Goal: Entertainment & Leisure: Browse casually

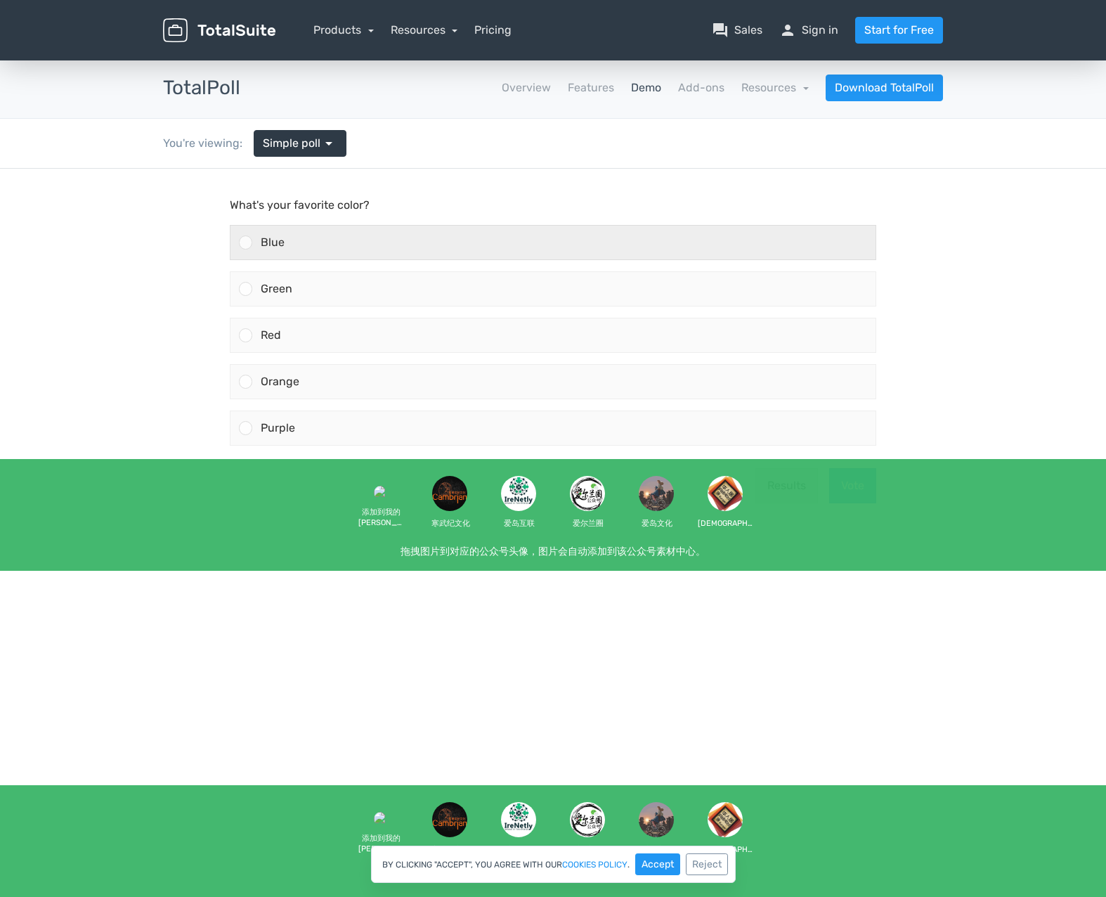
click at [255, 240] on div "Blue" at bounding box center [563, 243] width 623 height 34
click at [246, 242] on input "Blue" at bounding box center [246, 242] width 0 height 0
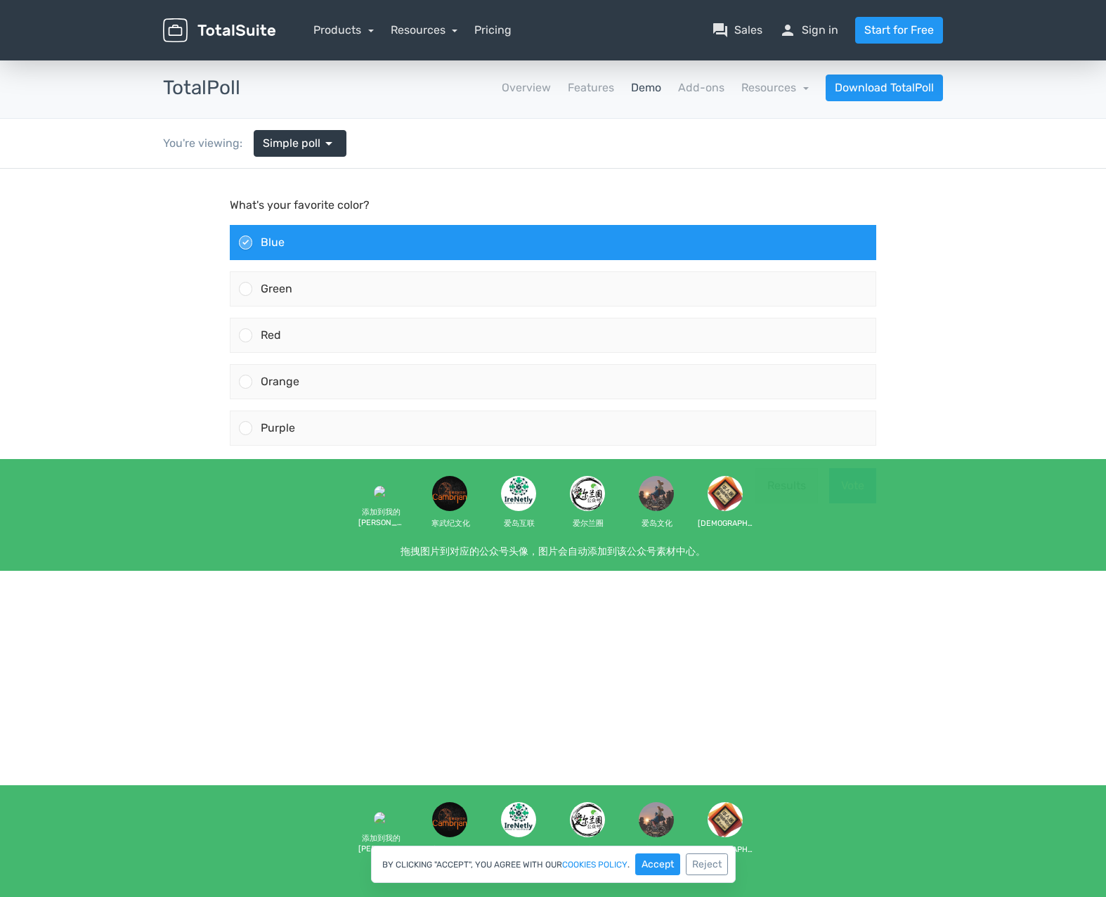
click at [847, 486] on button "Vote" at bounding box center [852, 485] width 47 height 35
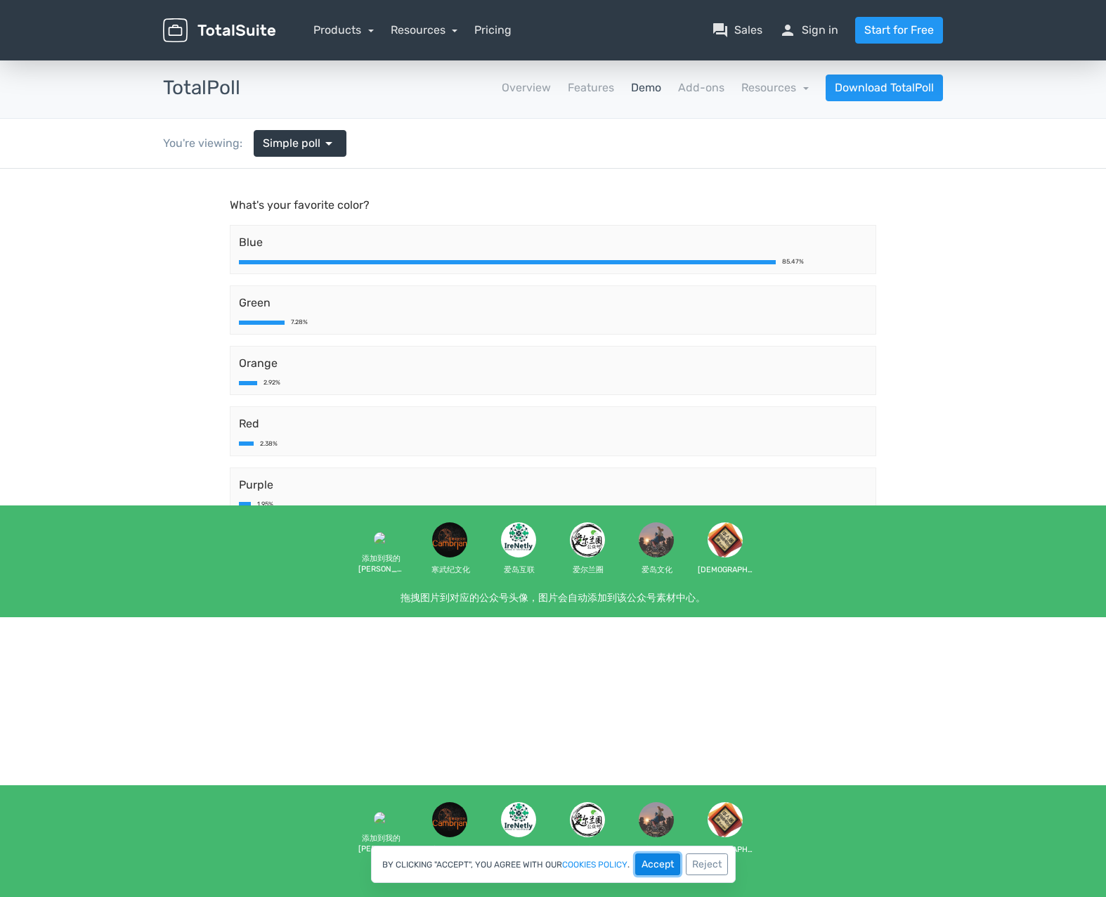
click at [663, 865] on button "Accept" at bounding box center [657, 864] width 45 height 22
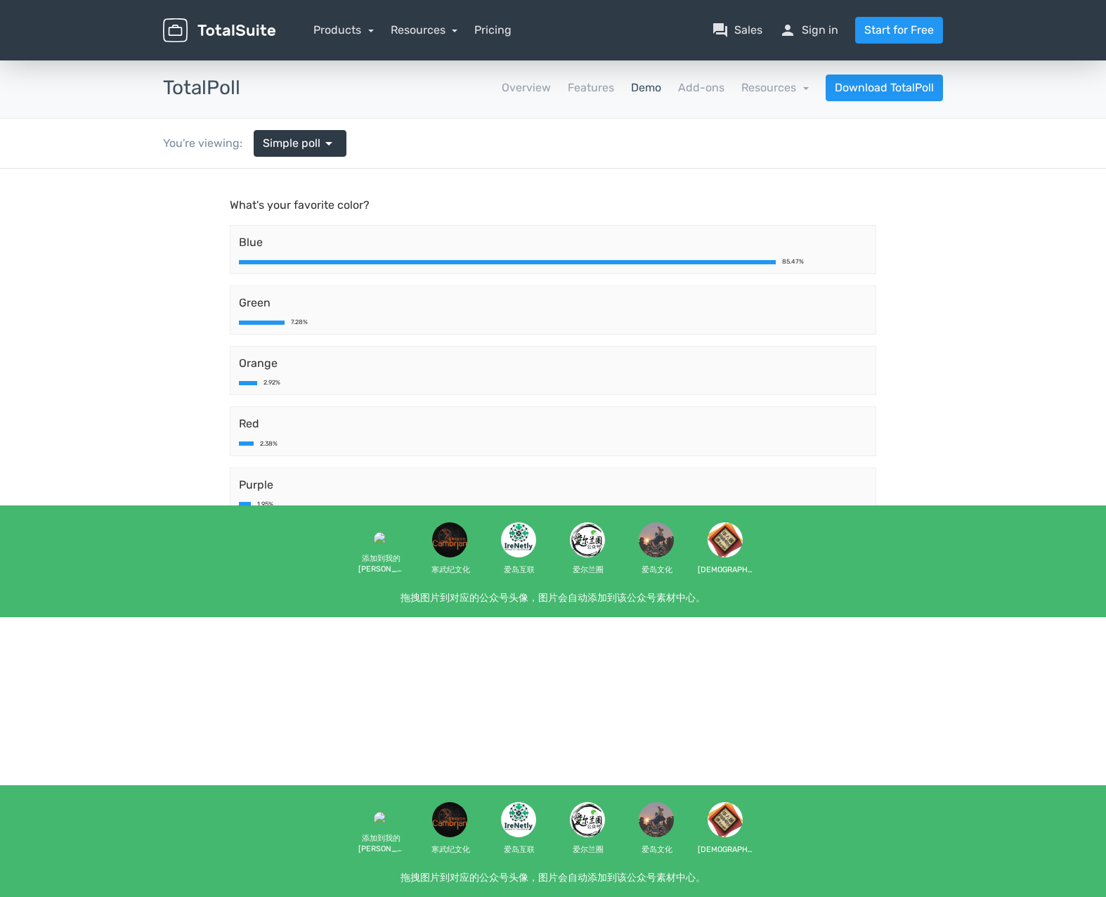
click at [693, 704] on div at bounding box center [553, 617] width 1106 height 897
click at [335, 148] on link "Simple poll arrow_drop_down" at bounding box center [300, 143] width 93 height 27
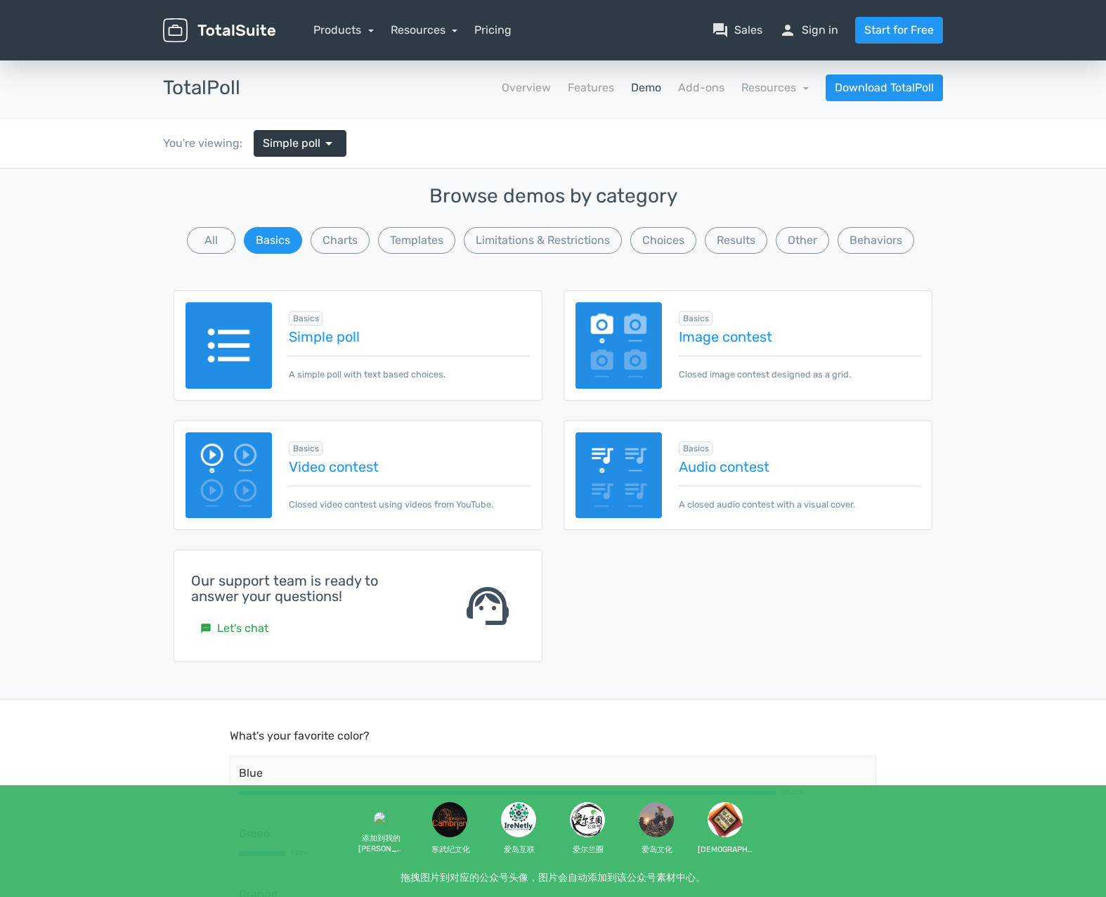
click at [618, 380] on img at bounding box center [619, 345] width 86 height 86
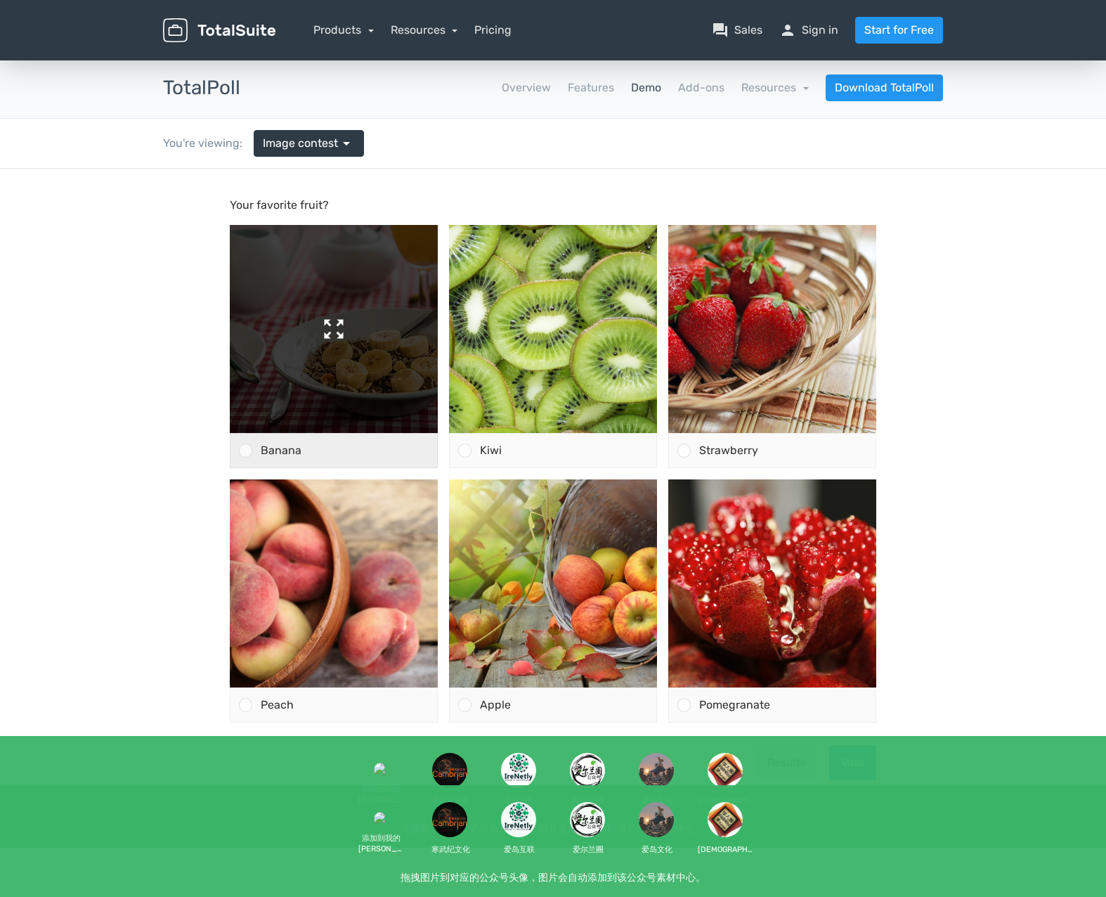
click at [290, 431] on img at bounding box center [334, 329] width 208 height 208
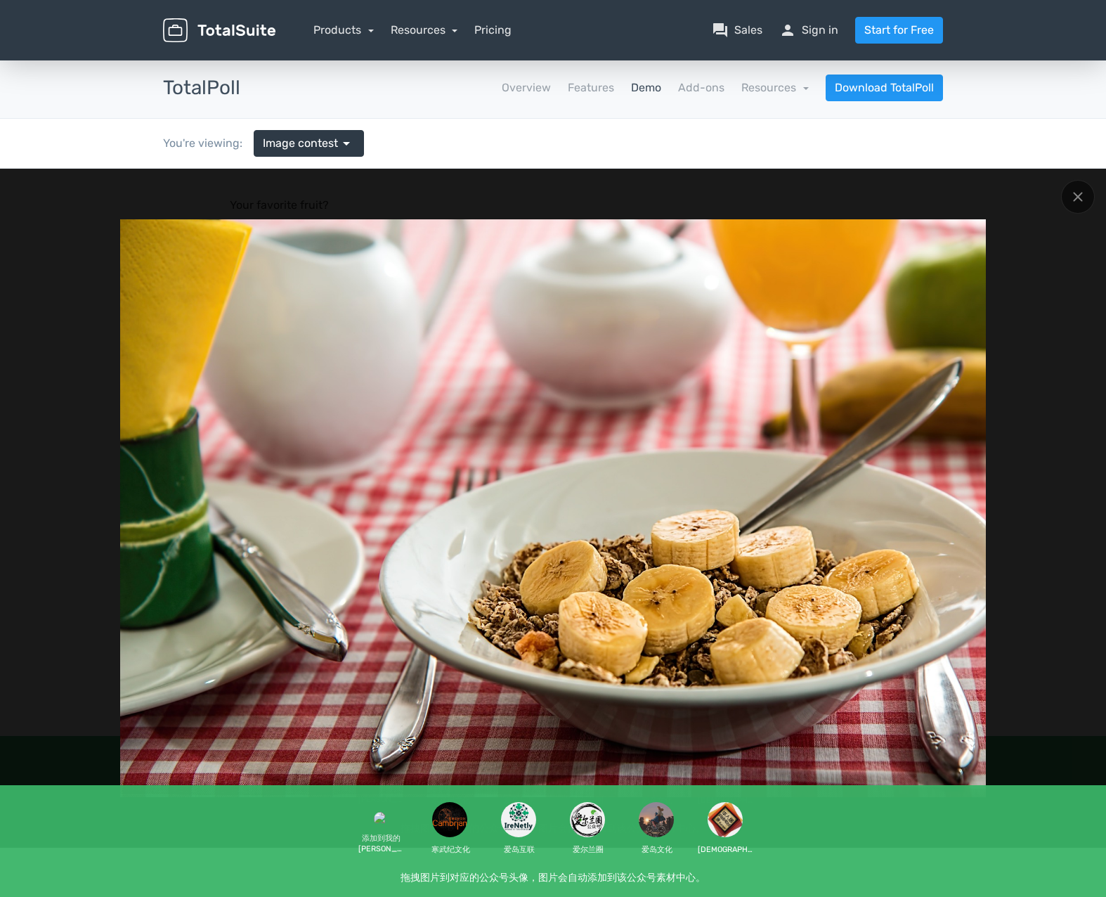
click at [693, 557] on img at bounding box center [553, 507] width 866 height 577
click at [1081, 186] on div at bounding box center [1078, 197] width 34 height 34
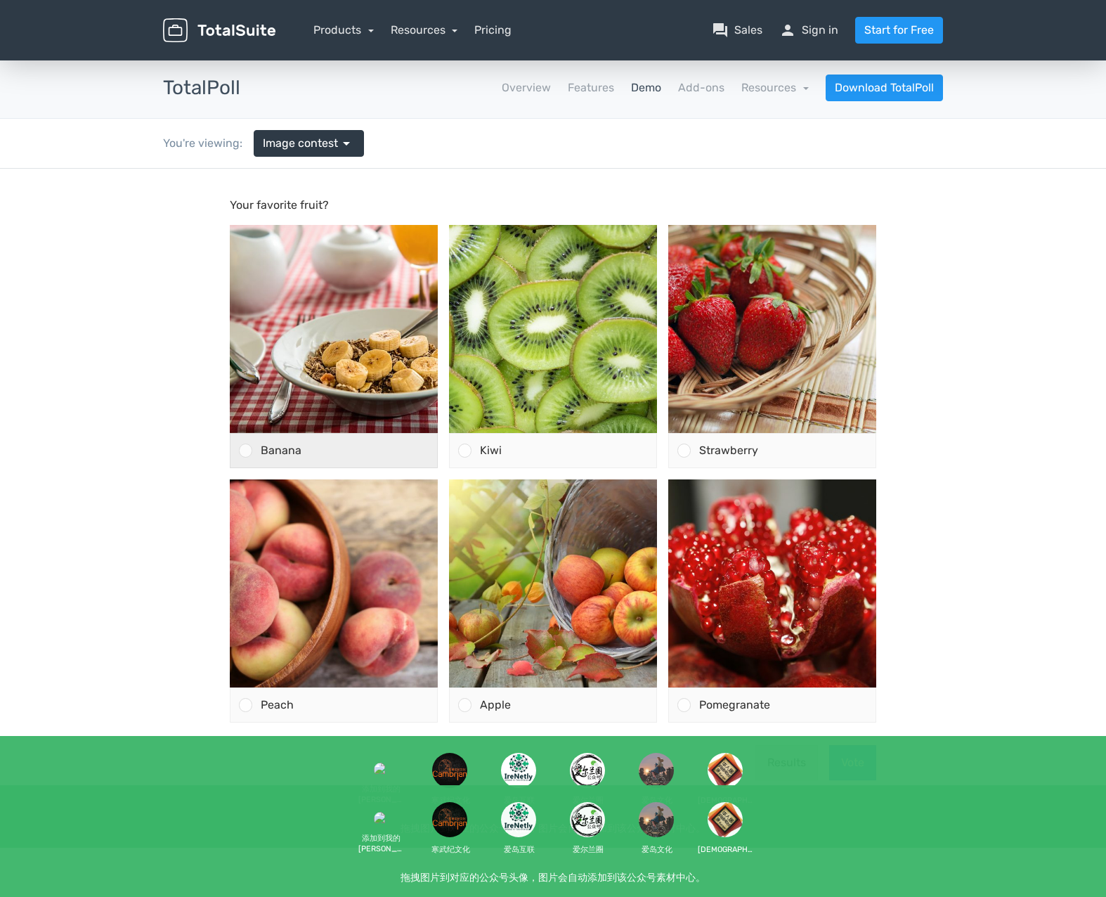
drag, startPoint x: 263, startPoint y: 447, endPoint x: 271, endPoint y: 448, distance: 8.5
click at [263, 447] on span "Banana" at bounding box center [281, 449] width 41 height 13
click at [246, 450] on input "Banana" at bounding box center [246, 450] width 0 height 0
click at [841, 767] on button "Vote" at bounding box center [852, 762] width 47 height 35
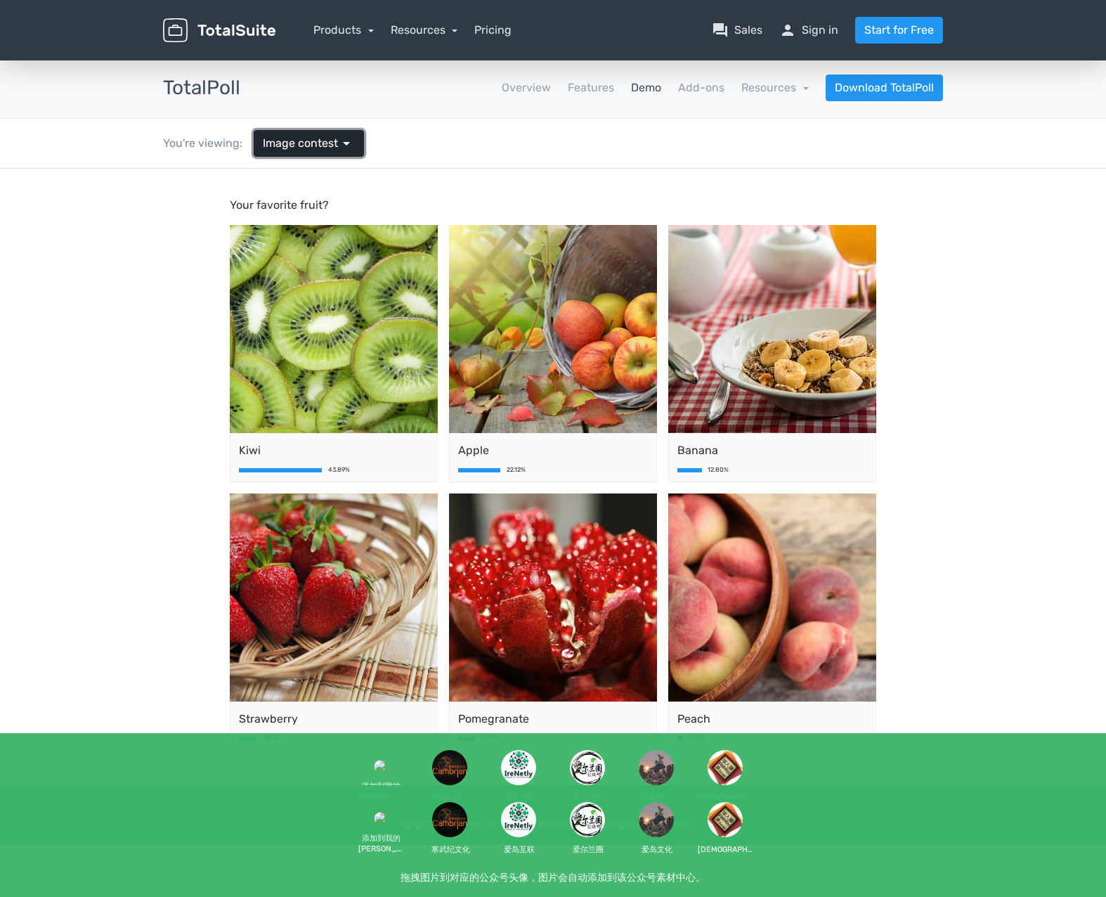
click at [304, 144] on span "Image contest" at bounding box center [300, 143] width 75 height 17
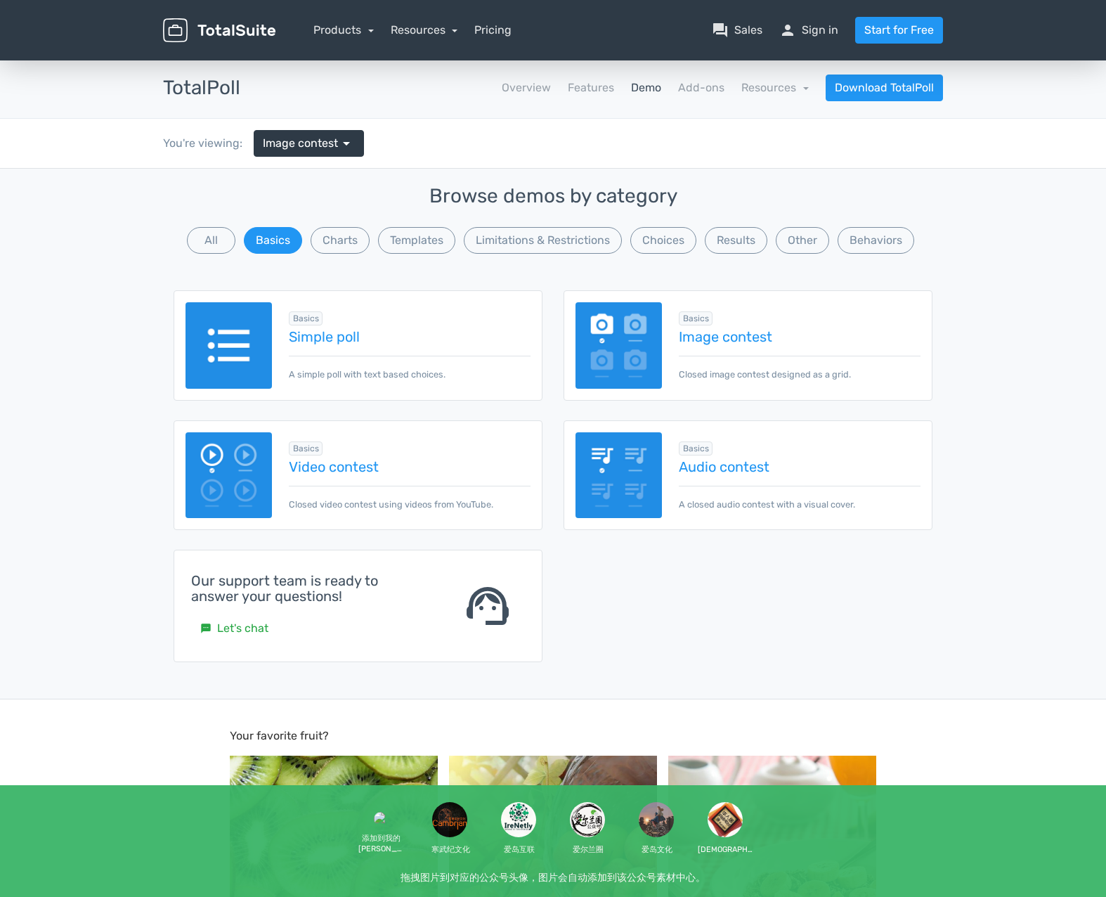
click at [242, 338] on img at bounding box center [229, 345] width 86 height 86
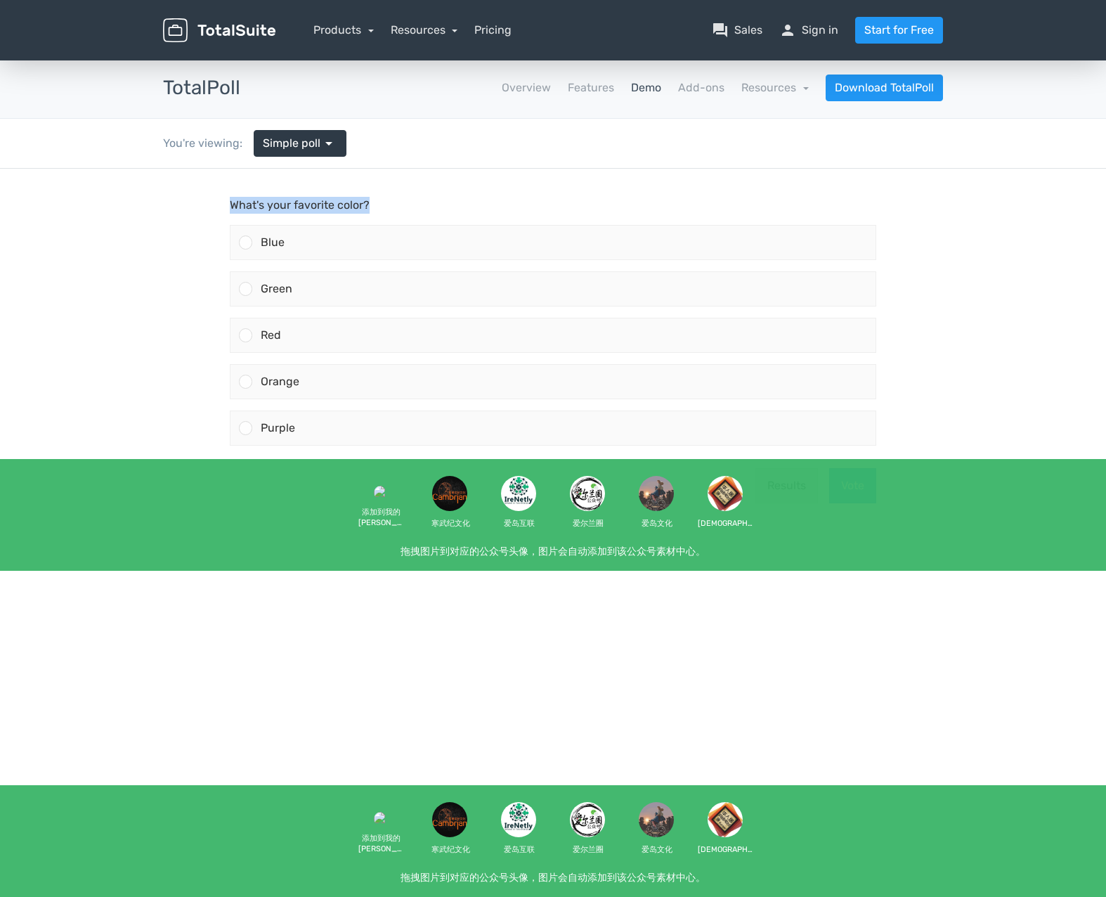
drag, startPoint x: 229, startPoint y: 203, endPoint x: 371, endPoint y: 213, distance: 142.3
click at [371, 213] on div "What's your favorite color? Blue Green Red Orange" at bounding box center [553, 321] width 658 height 249
click at [371, 213] on p "What's your favorite color?" at bounding box center [553, 205] width 646 height 17
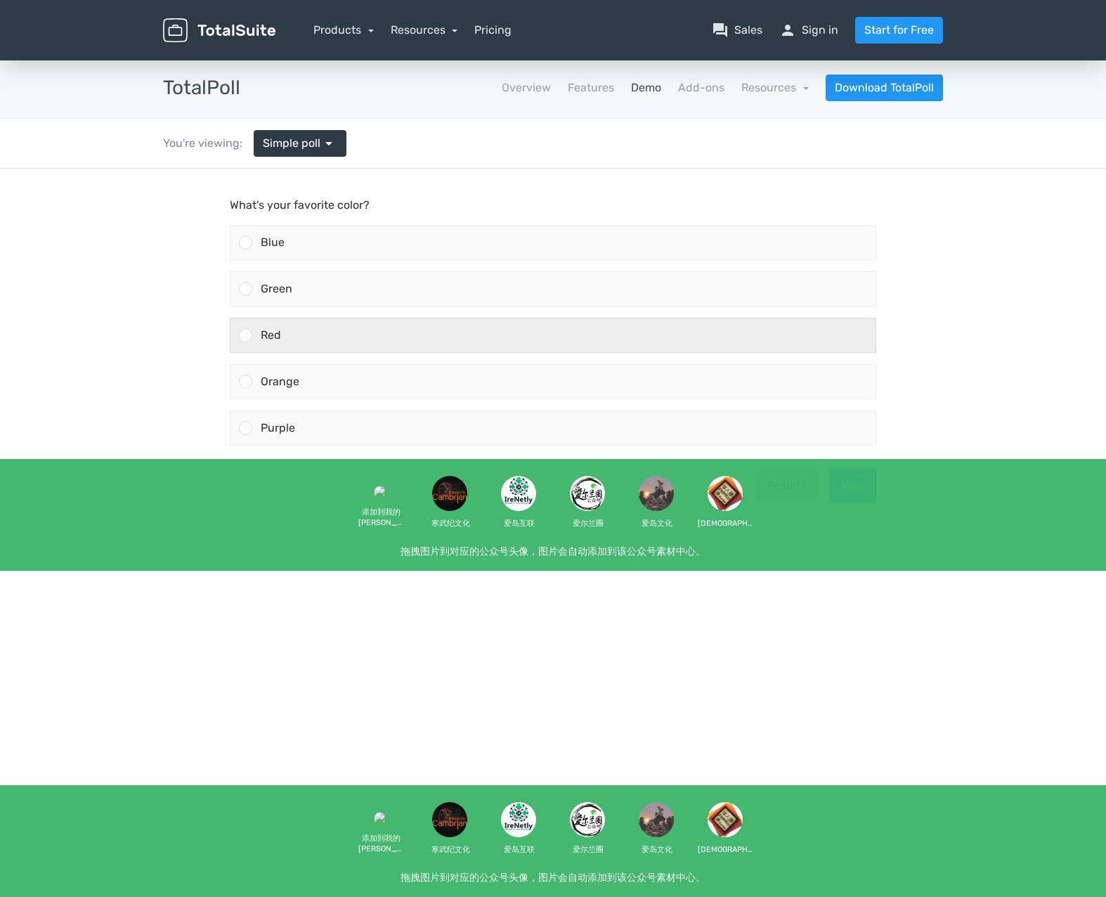
click at [310, 324] on div "Red" at bounding box center [563, 335] width 623 height 34
click at [246, 335] on input "Red" at bounding box center [246, 335] width 0 height 0
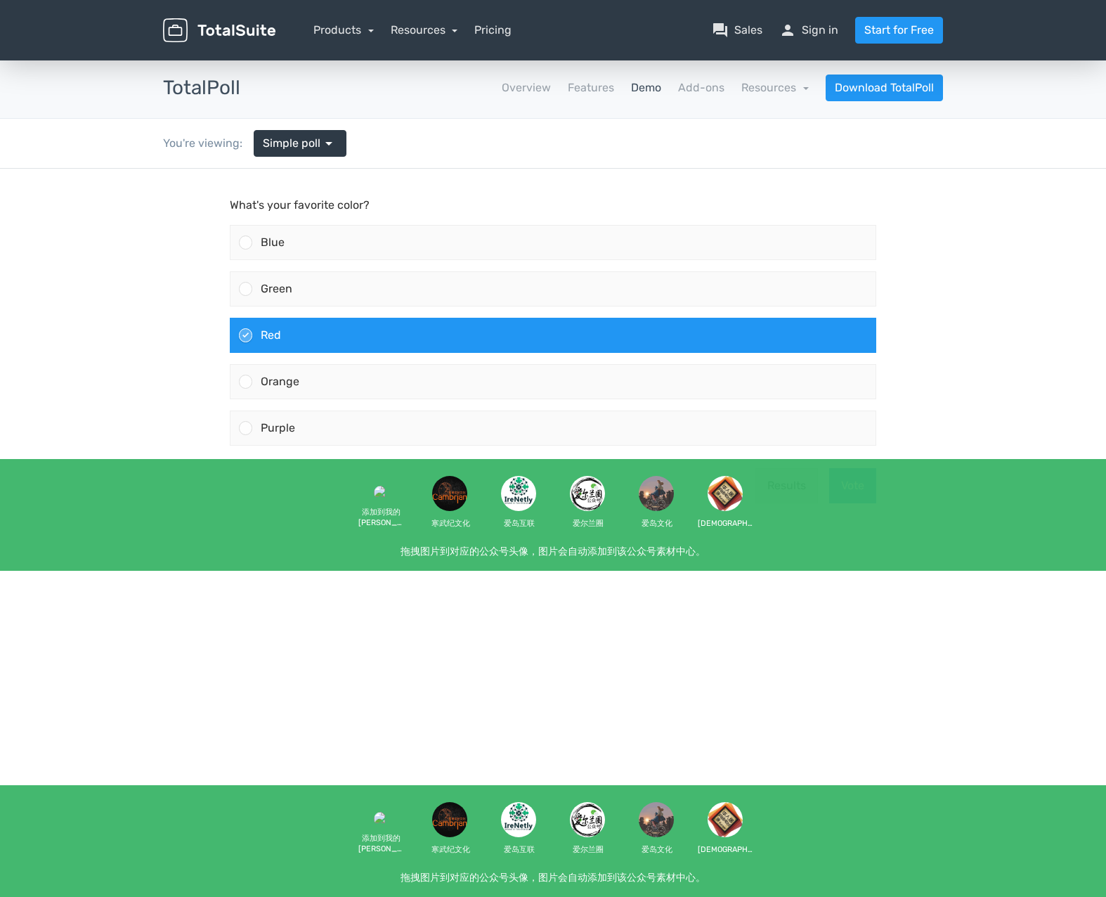
click at [854, 483] on button "Vote" at bounding box center [852, 485] width 47 height 35
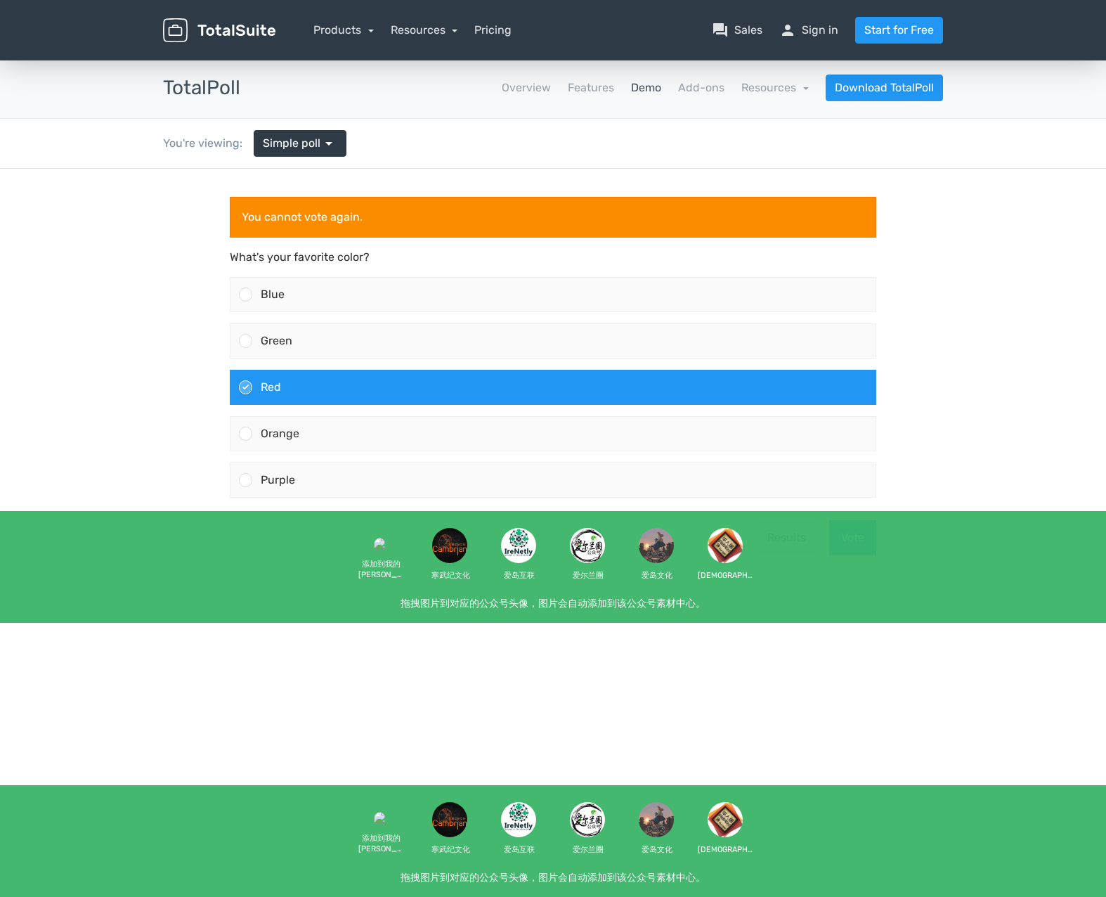
click at [761, 526] on button "Results" at bounding box center [786, 537] width 63 height 35
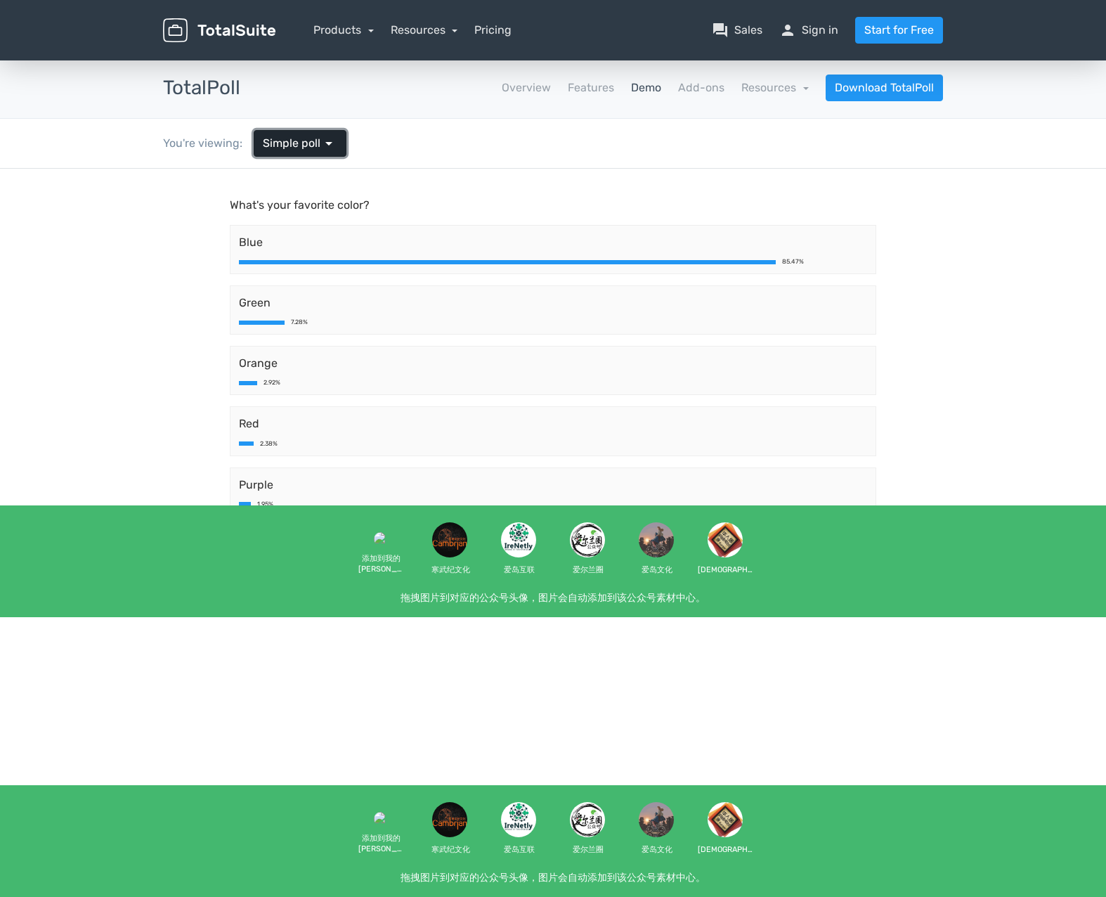
click at [328, 134] on link "Simple poll arrow_drop_down" at bounding box center [300, 143] width 93 height 27
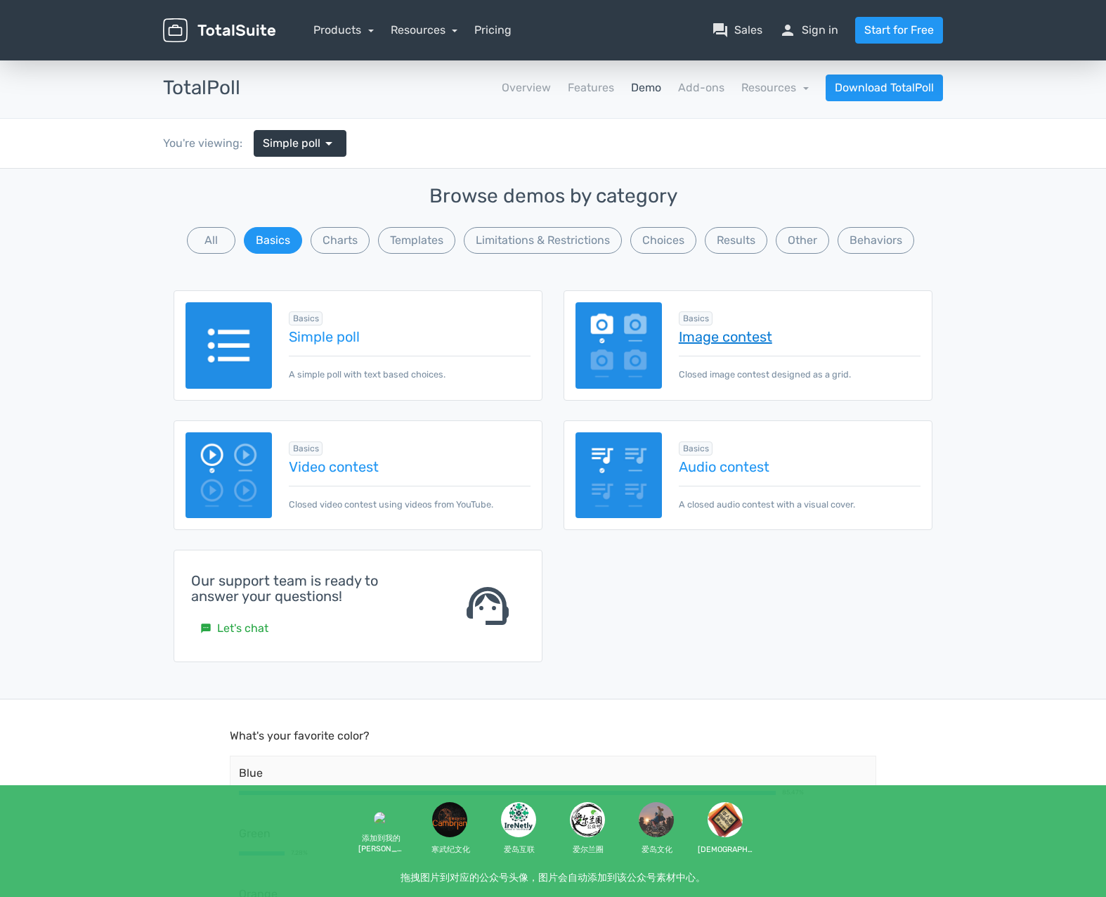
click at [689, 331] on link "Image contest" at bounding box center [800, 336] width 242 height 15
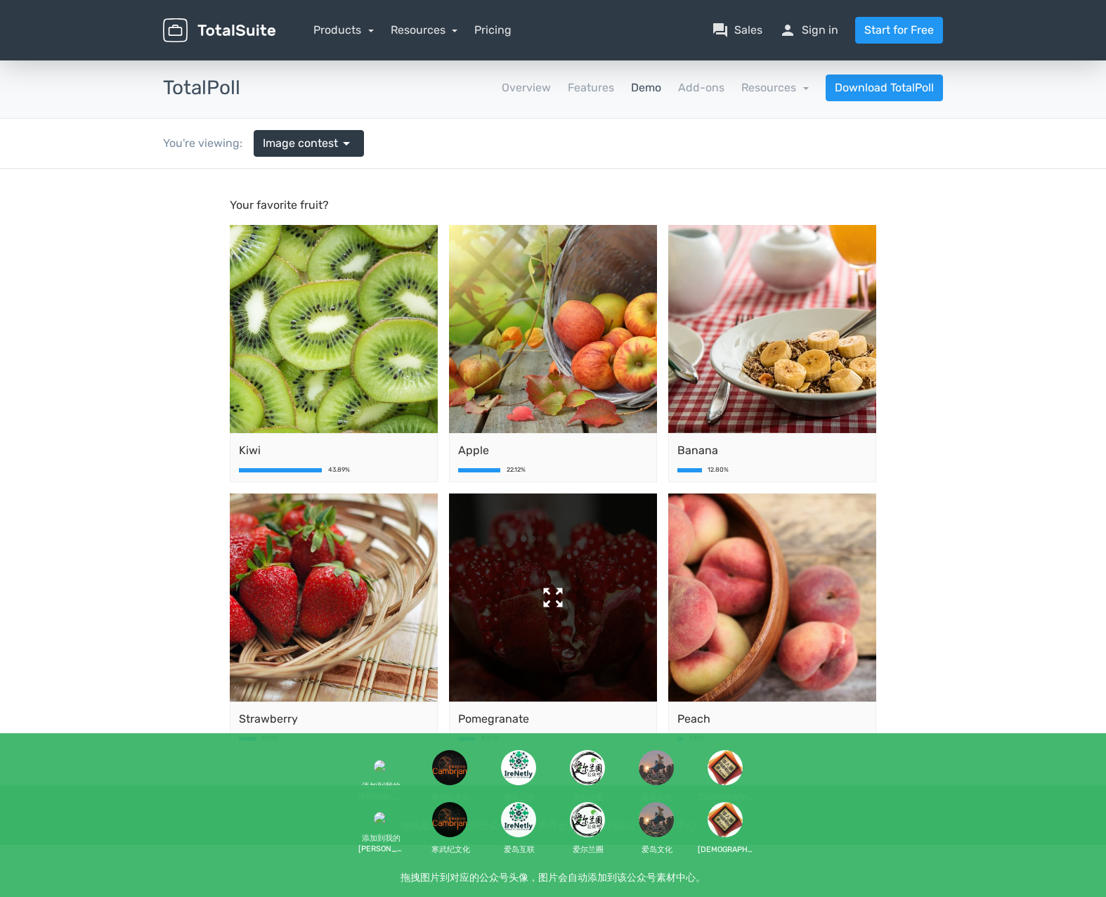
click at [542, 633] on img at bounding box center [553, 597] width 208 height 208
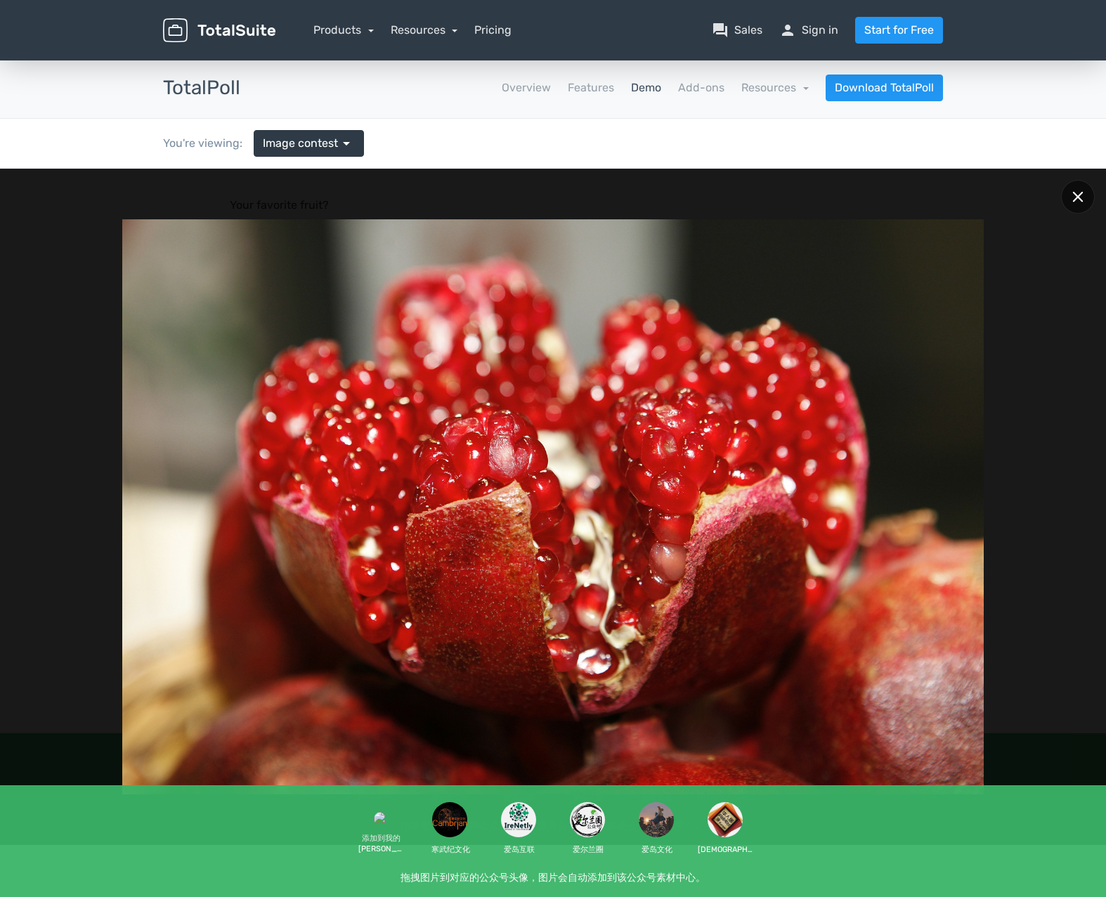
click at [1083, 188] on div at bounding box center [1078, 197] width 34 height 34
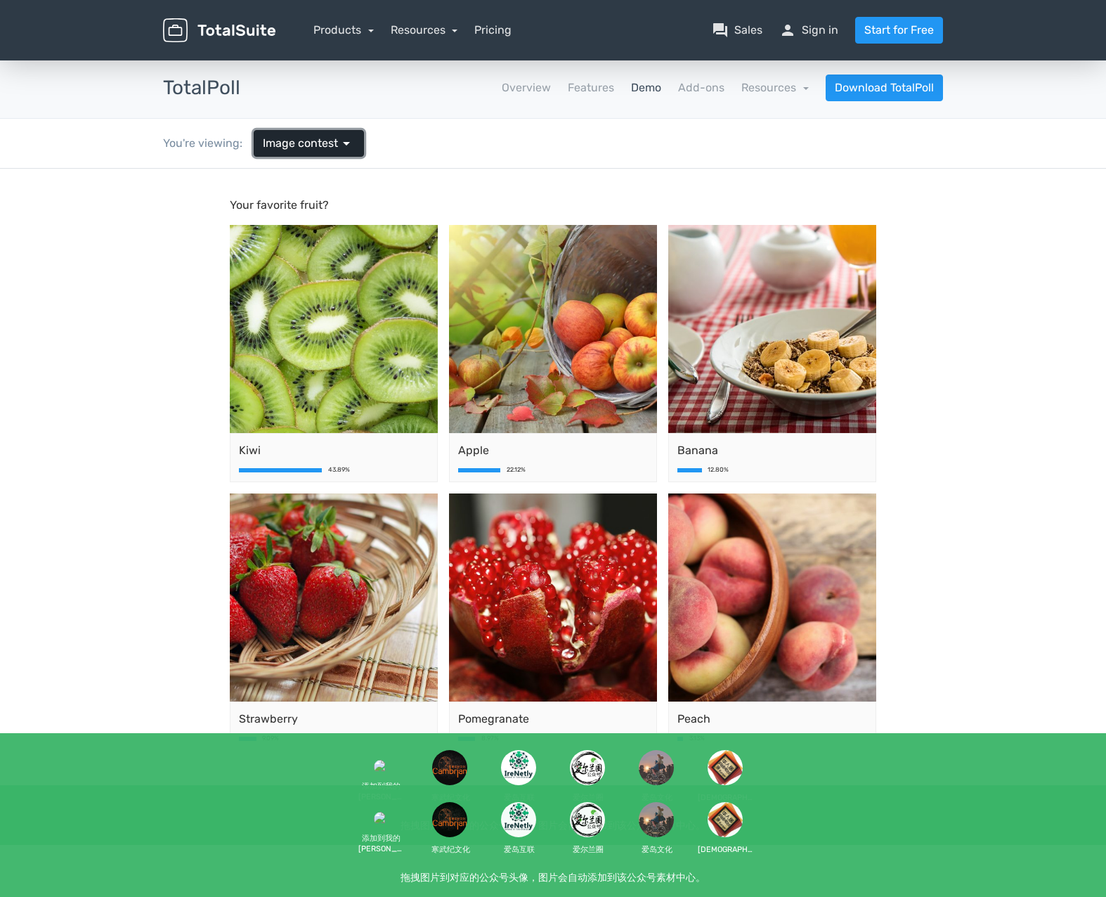
click at [316, 134] on link "Image contest arrow_drop_down" at bounding box center [309, 143] width 110 height 27
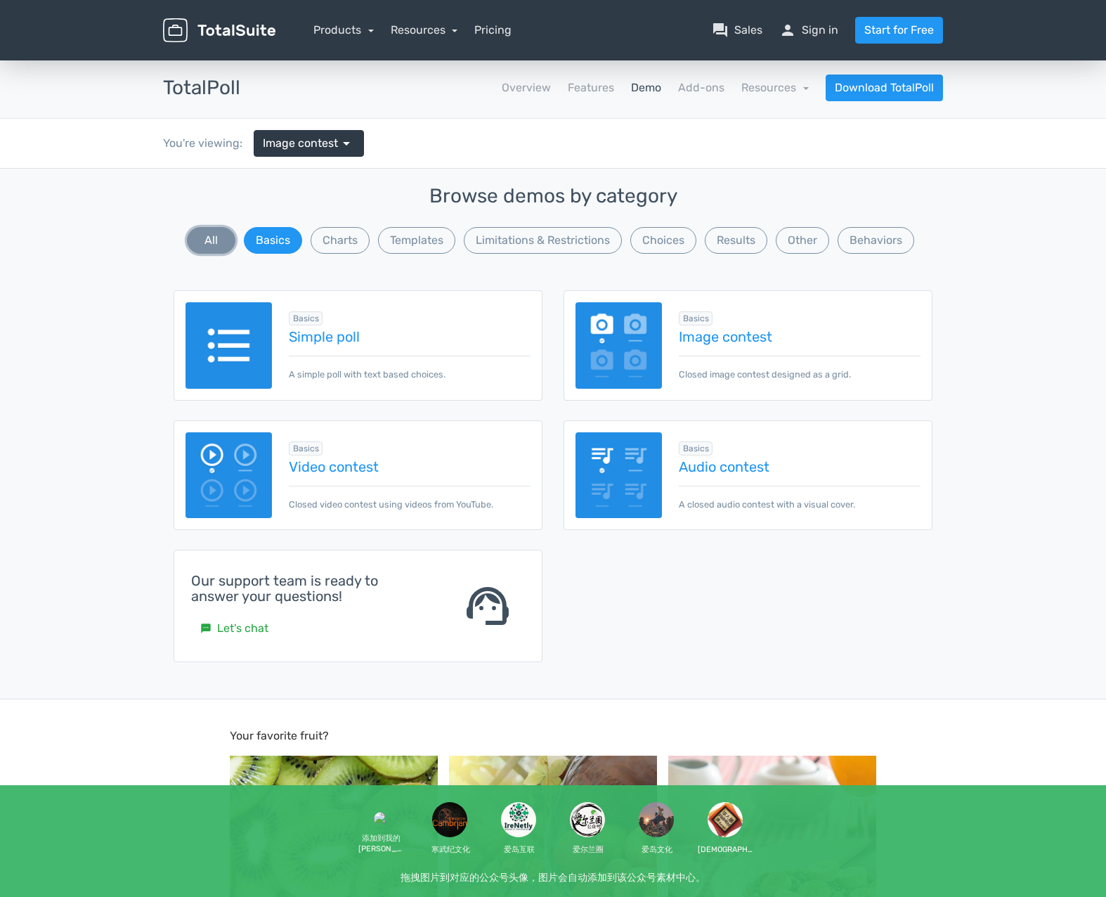
click at [202, 230] on button "All" at bounding box center [211, 240] width 48 height 27
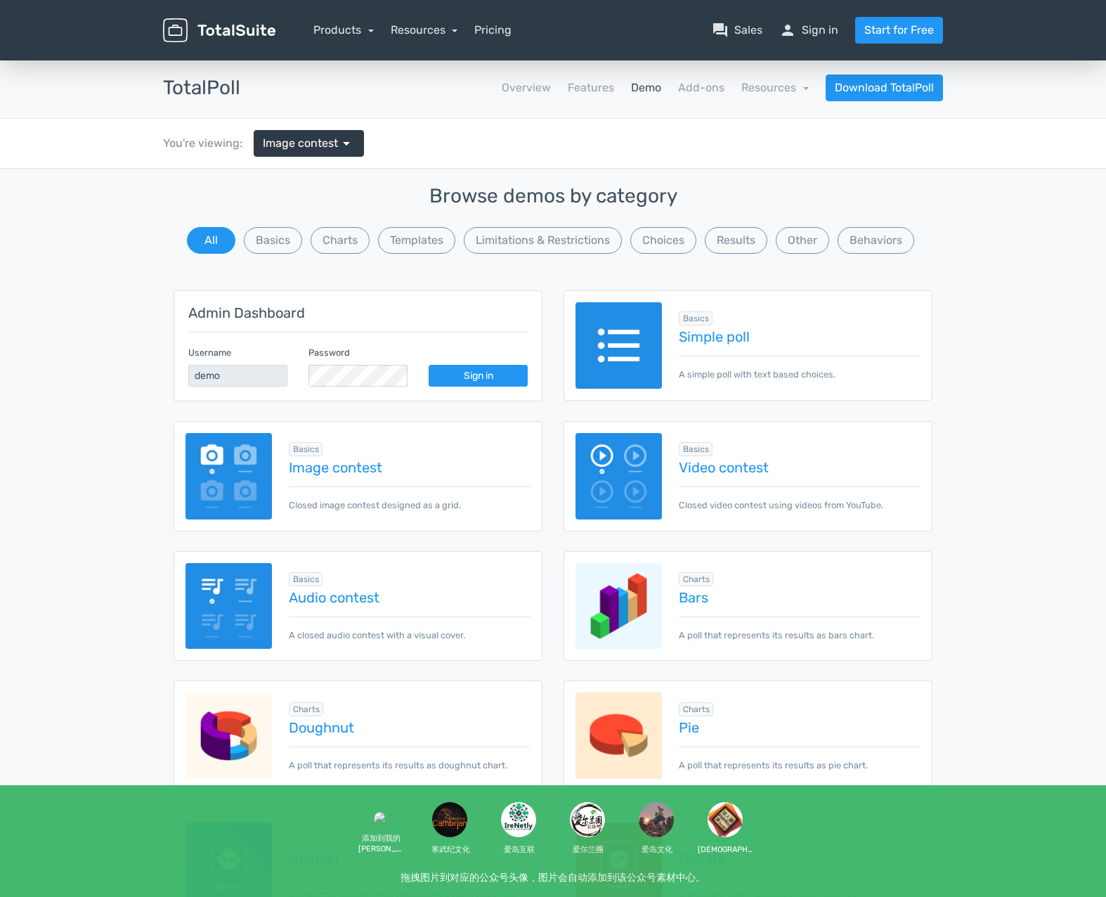
click at [807, 611] on div "Charts info Add-on Required Bars A poll that represents its results as bars cha…" at bounding box center [791, 606] width 259 height 72
click at [579, 602] on img at bounding box center [619, 606] width 86 height 86
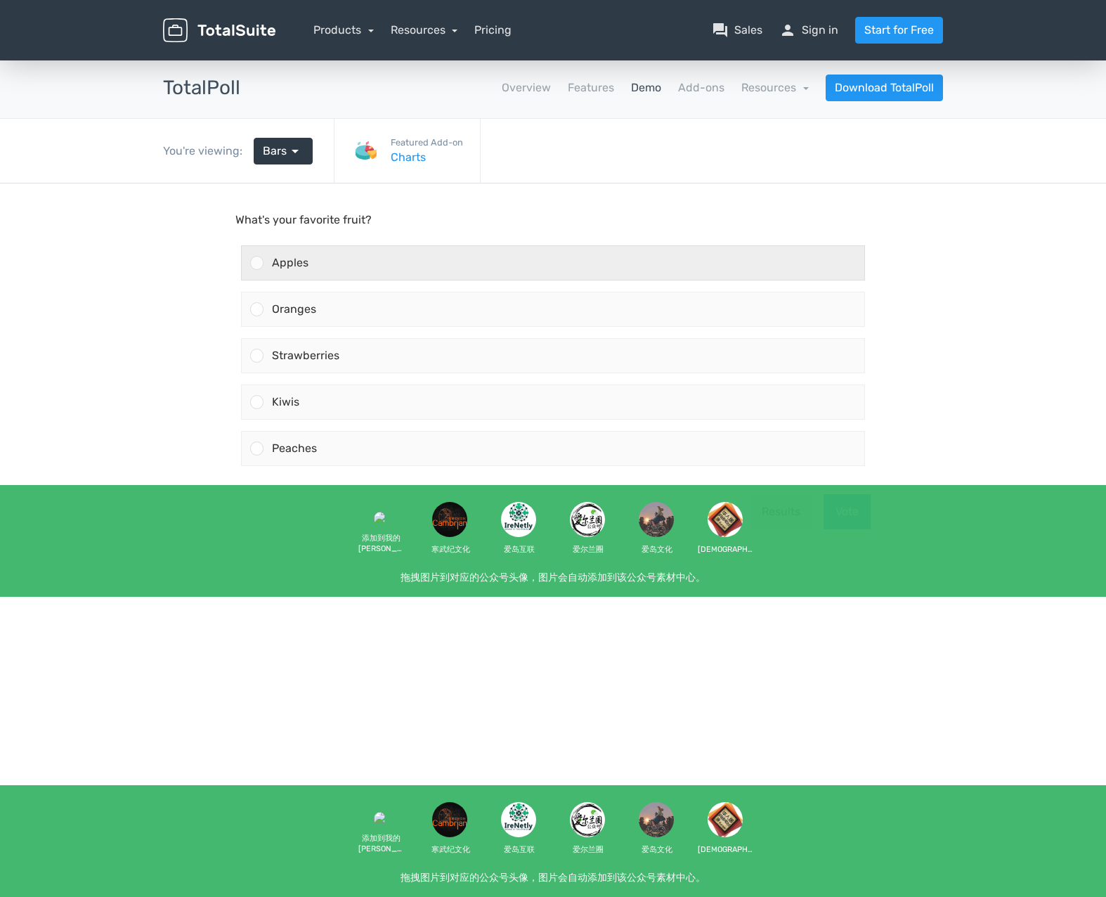
click at [274, 258] on span "Apples" at bounding box center [290, 262] width 37 height 13
click at [257, 263] on input "Apples" at bounding box center [257, 263] width 0 height 0
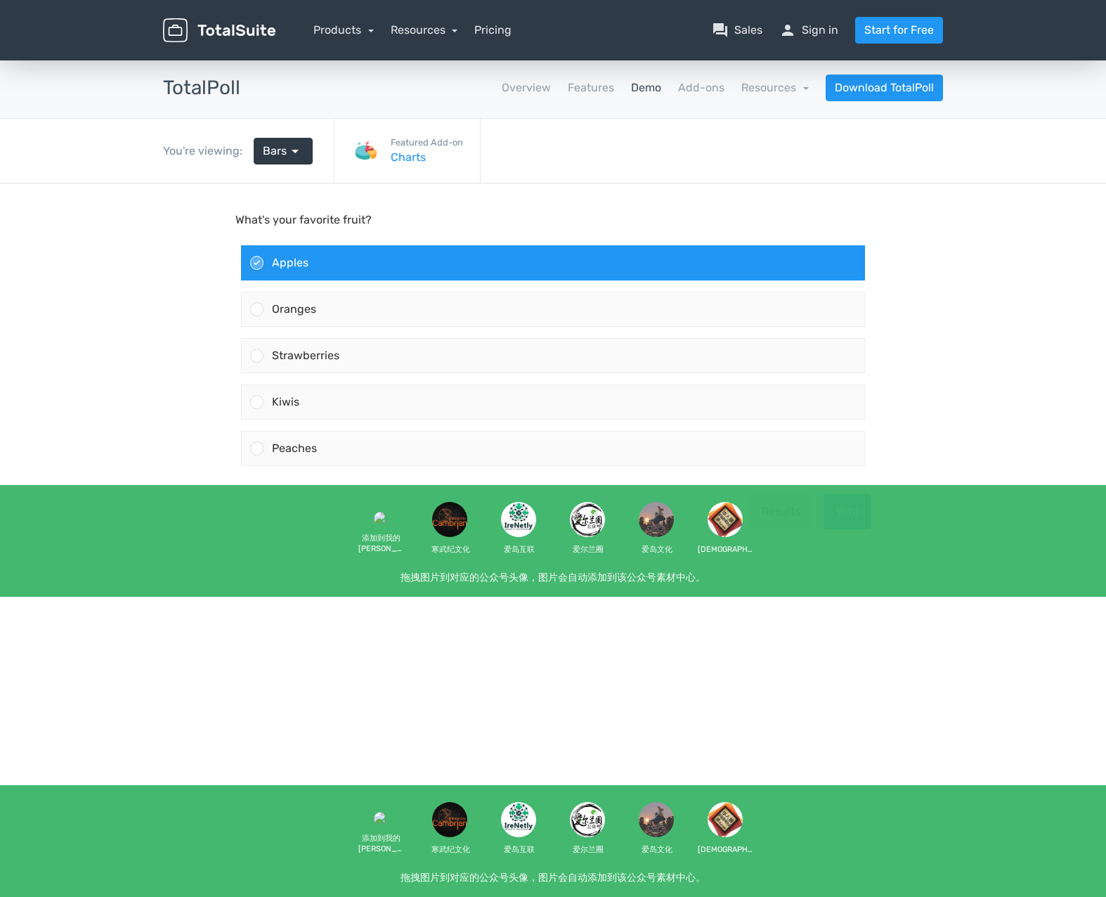
click at [850, 514] on button "Vote" at bounding box center [847, 511] width 47 height 35
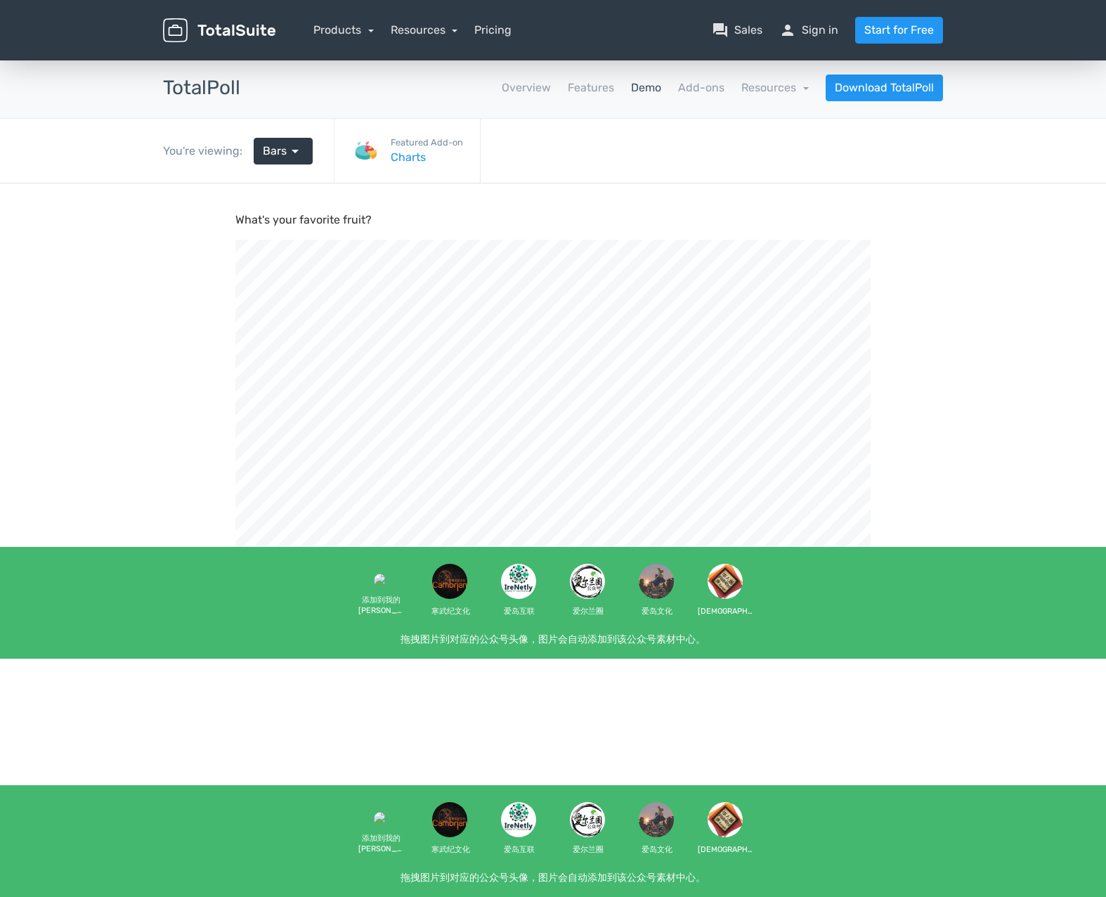
scroll to position [475, 1106]
click at [277, 157] on span "Bars" at bounding box center [275, 151] width 24 height 17
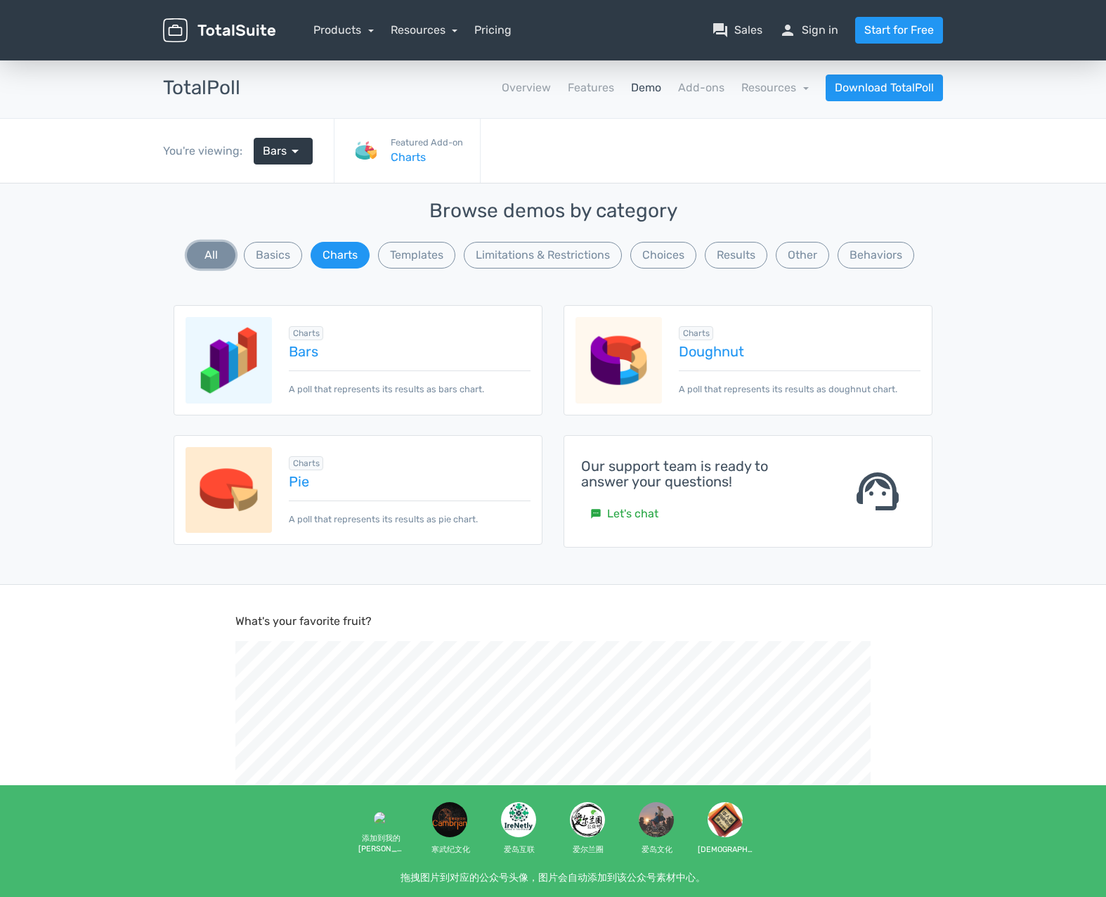
click at [200, 256] on button "All" at bounding box center [211, 255] width 48 height 27
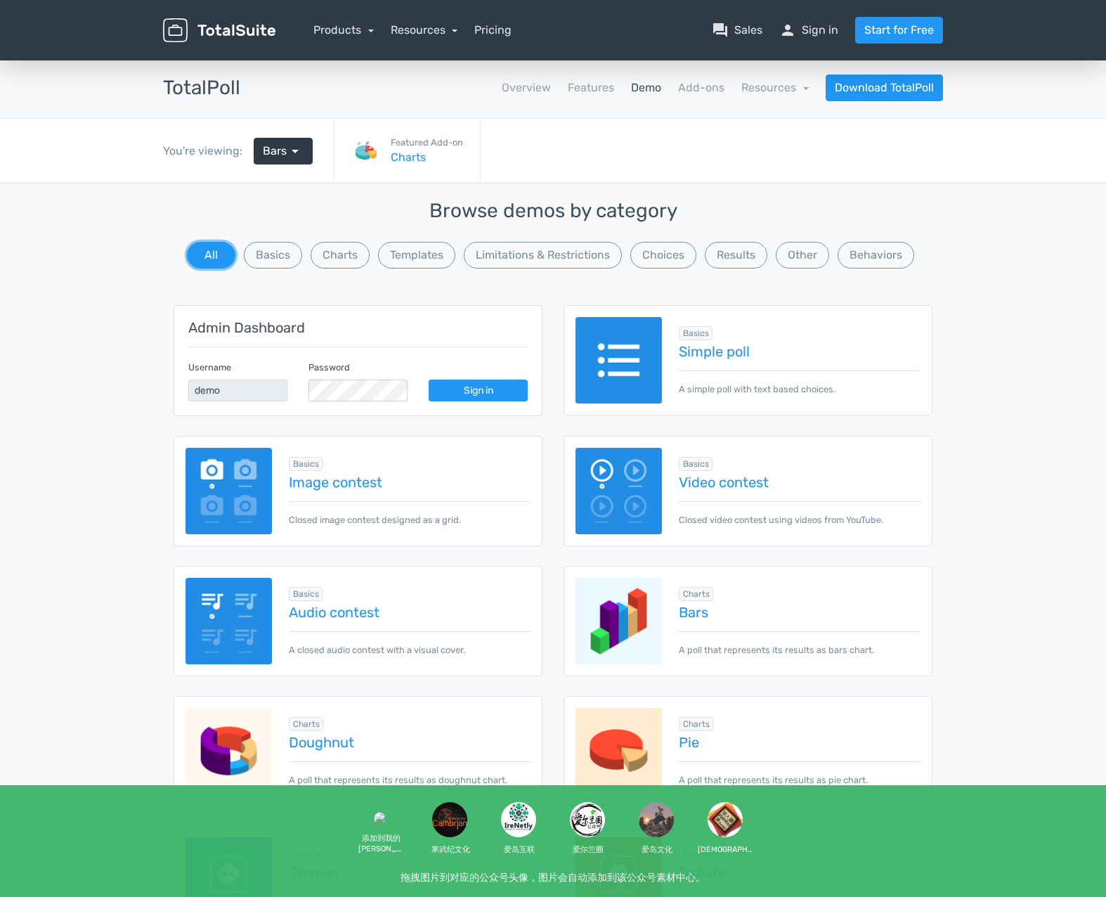
scroll to position [211, 0]
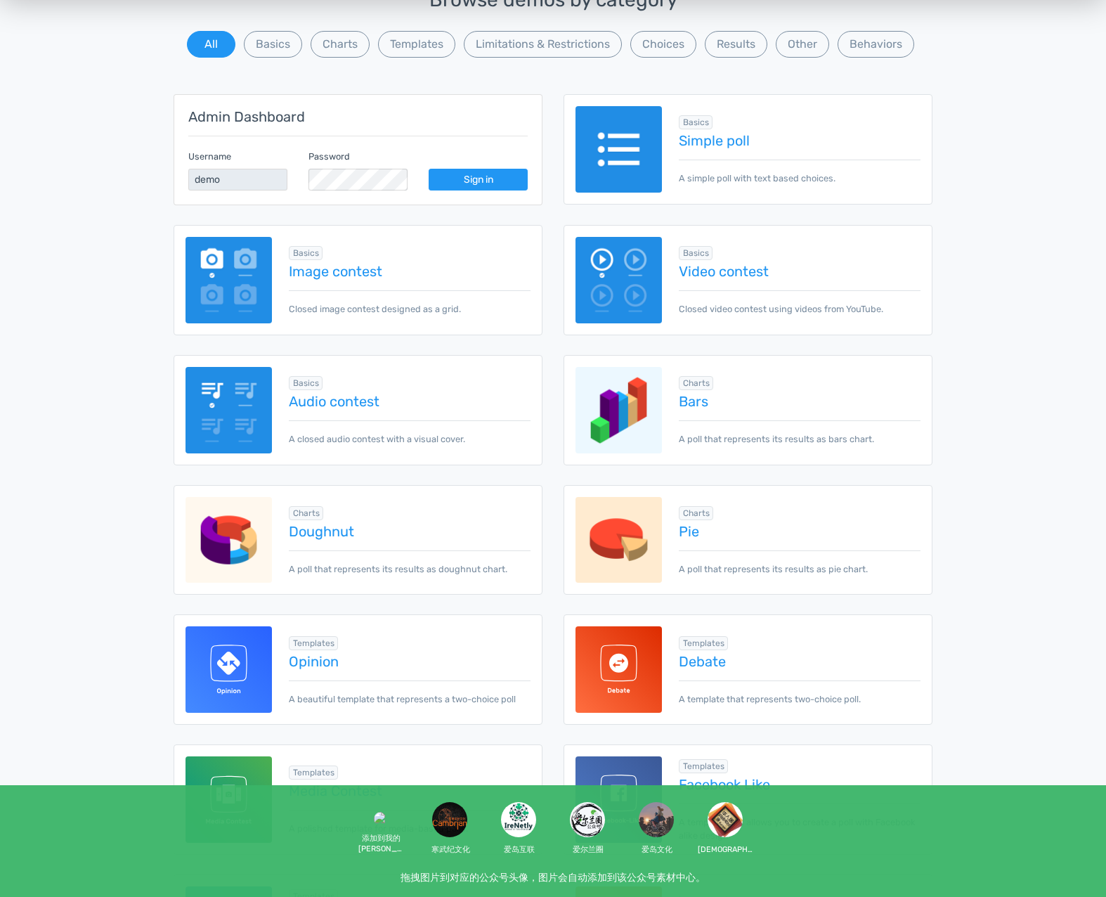
click at [219, 510] on img at bounding box center [229, 540] width 86 height 86
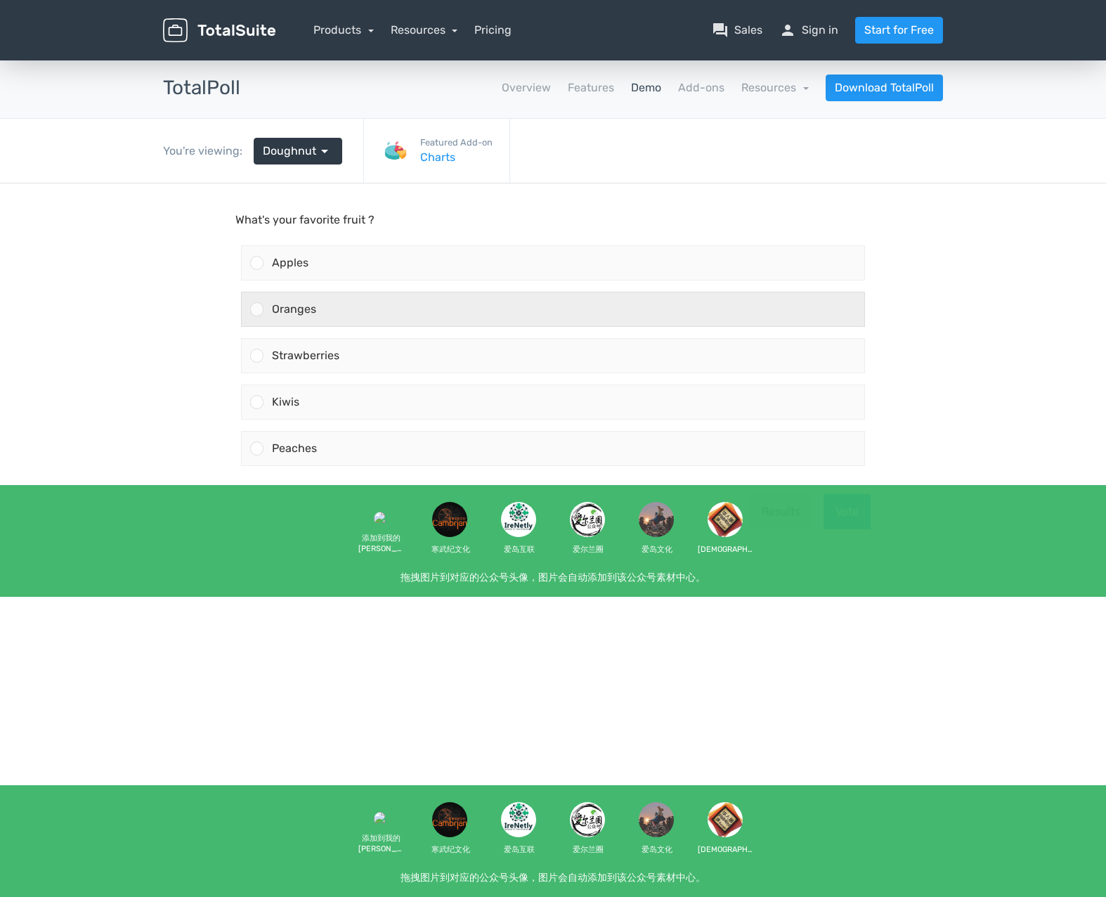
click at [269, 307] on div "Oranges" at bounding box center [564, 309] width 601 height 34
click at [257, 309] on input "Oranges" at bounding box center [257, 309] width 0 height 0
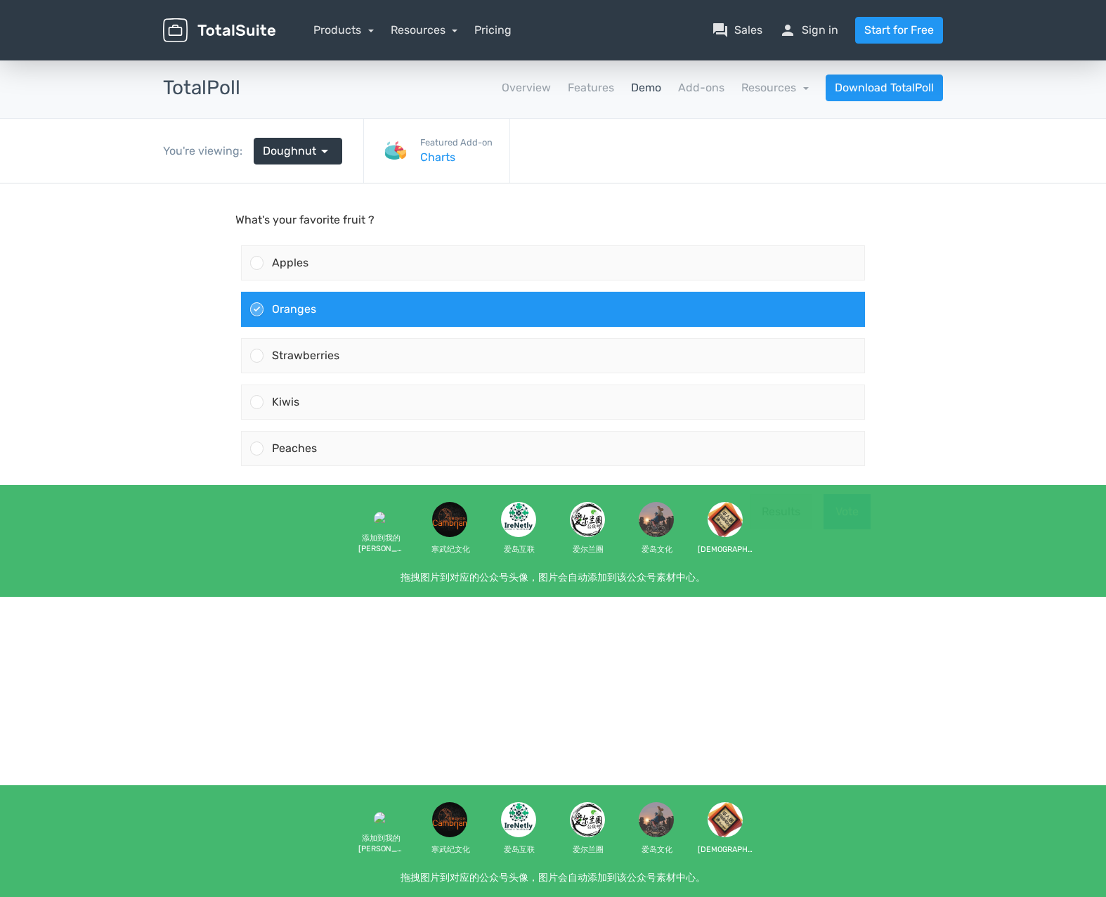
click at [838, 515] on button "Vote" at bounding box center [847, 511] width 47 height 35
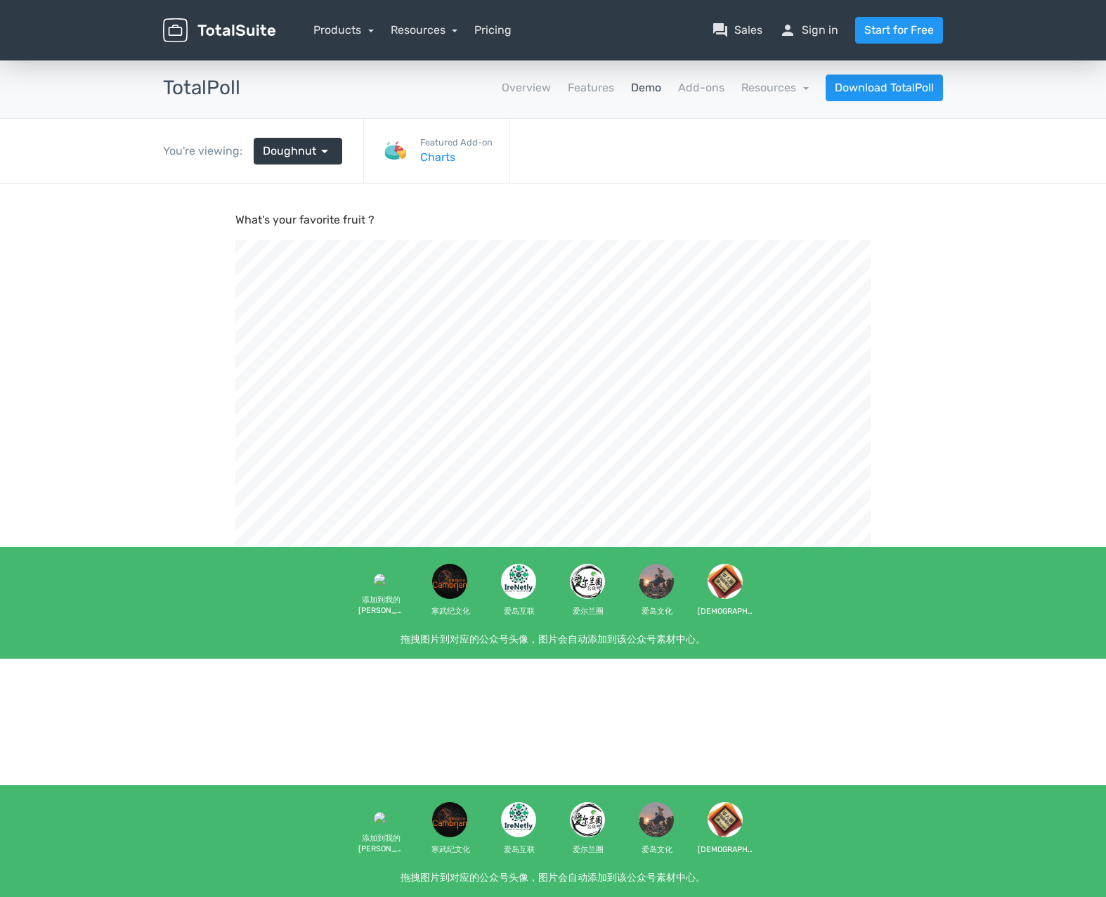
scroll to position [475, 1106]
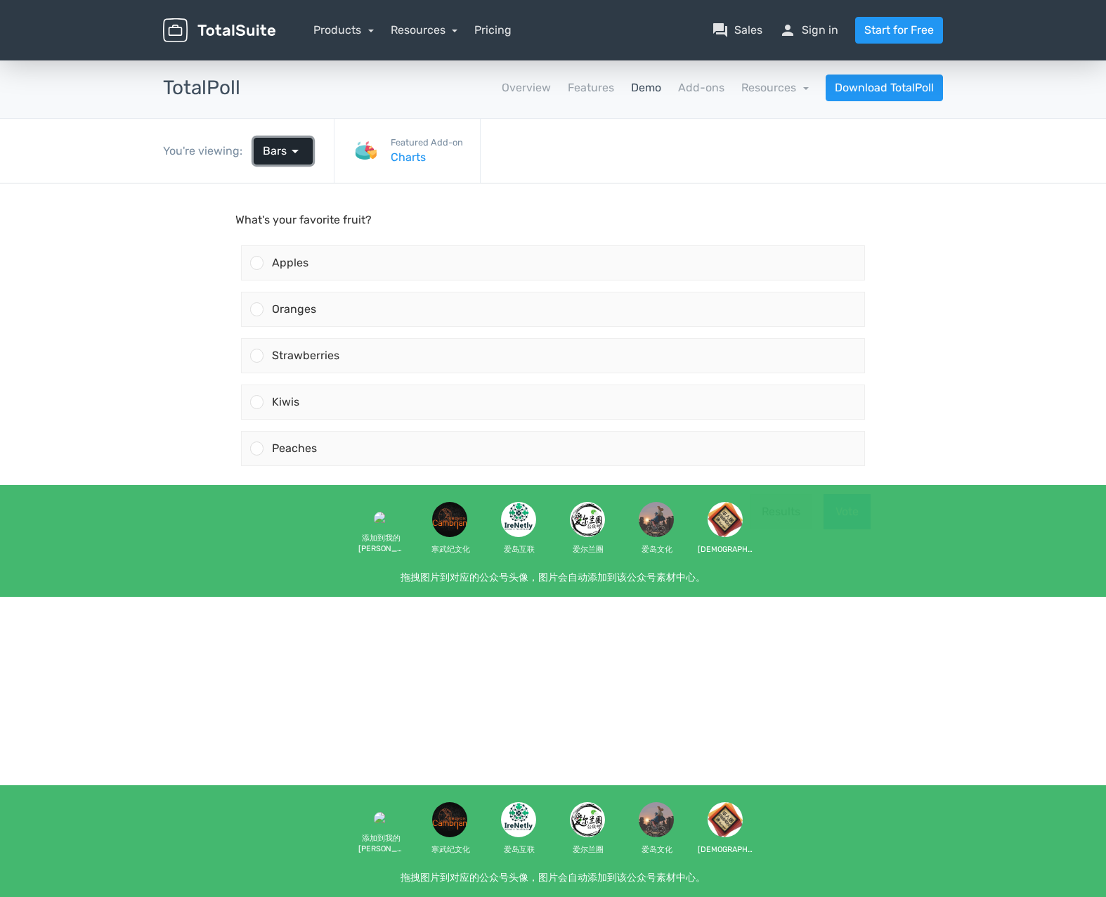
click at [287, 148] on span "arrow_drop_down" at bounding box center [295, 151] width 17 height 17
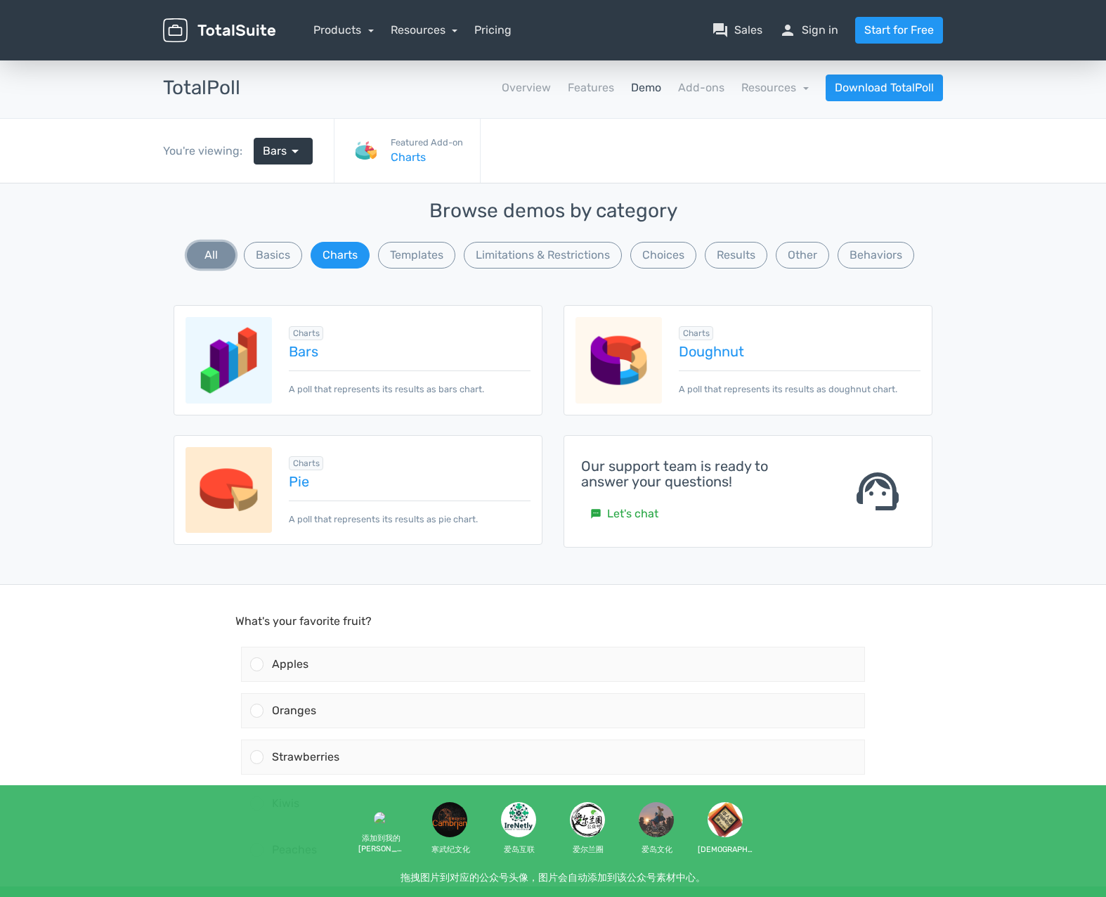
click at [209, 254] on button "All" at bounding box center [211, 255] width 48 height 27
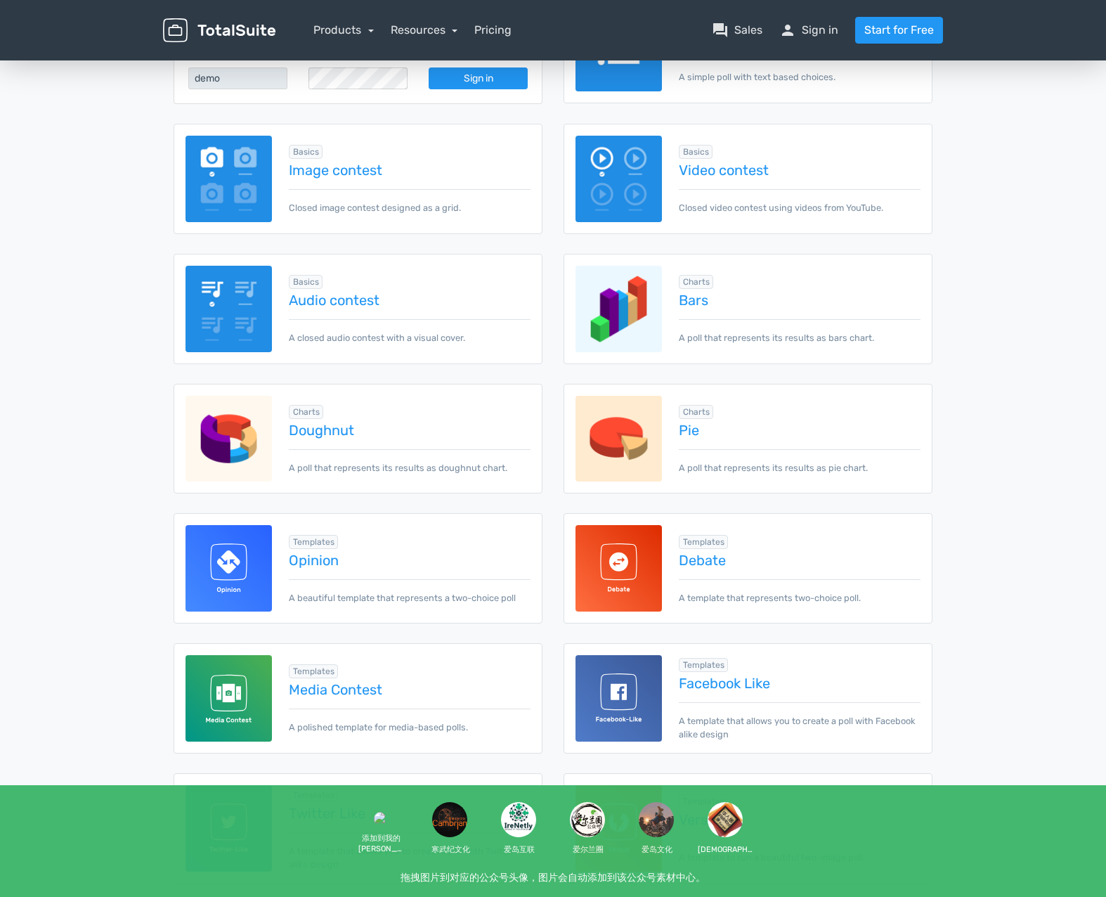
scroll to position [351, 0]
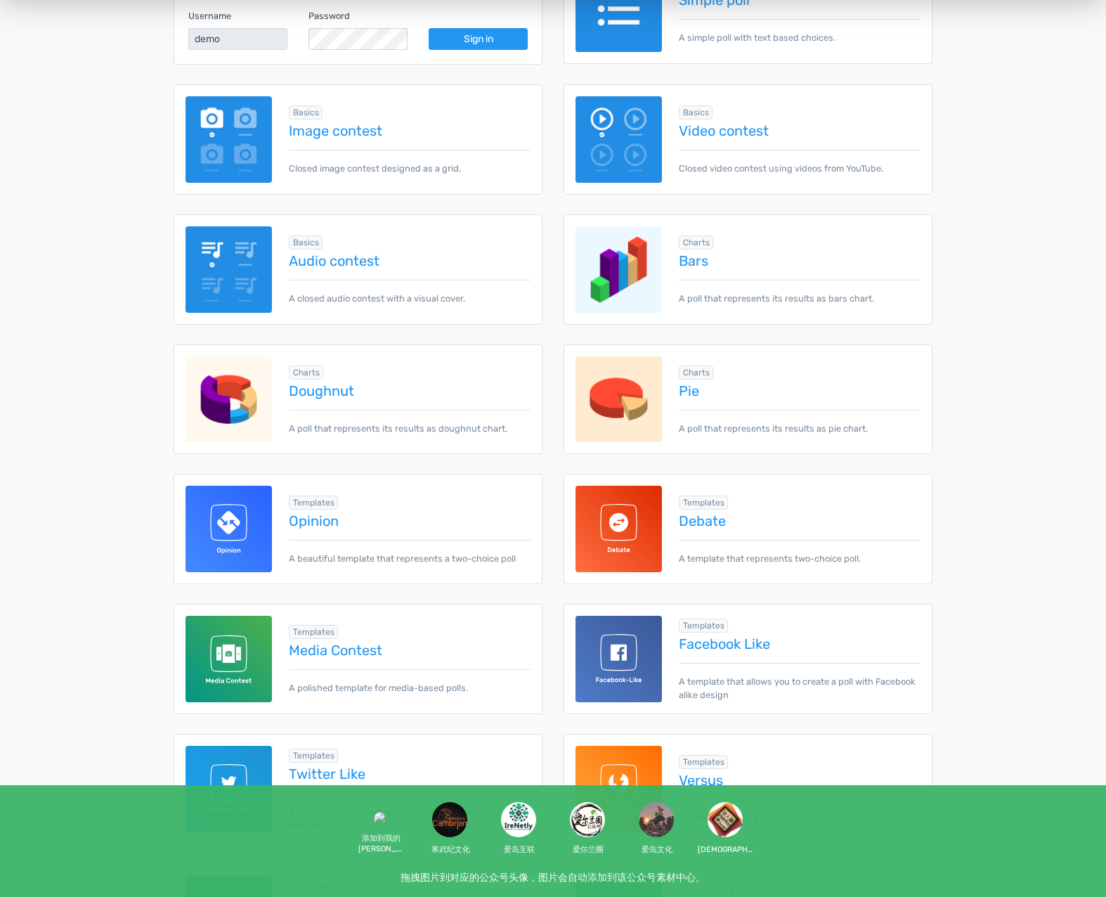
click at [243, 540] on img at bounding box center [229, 529] width 86 height 86
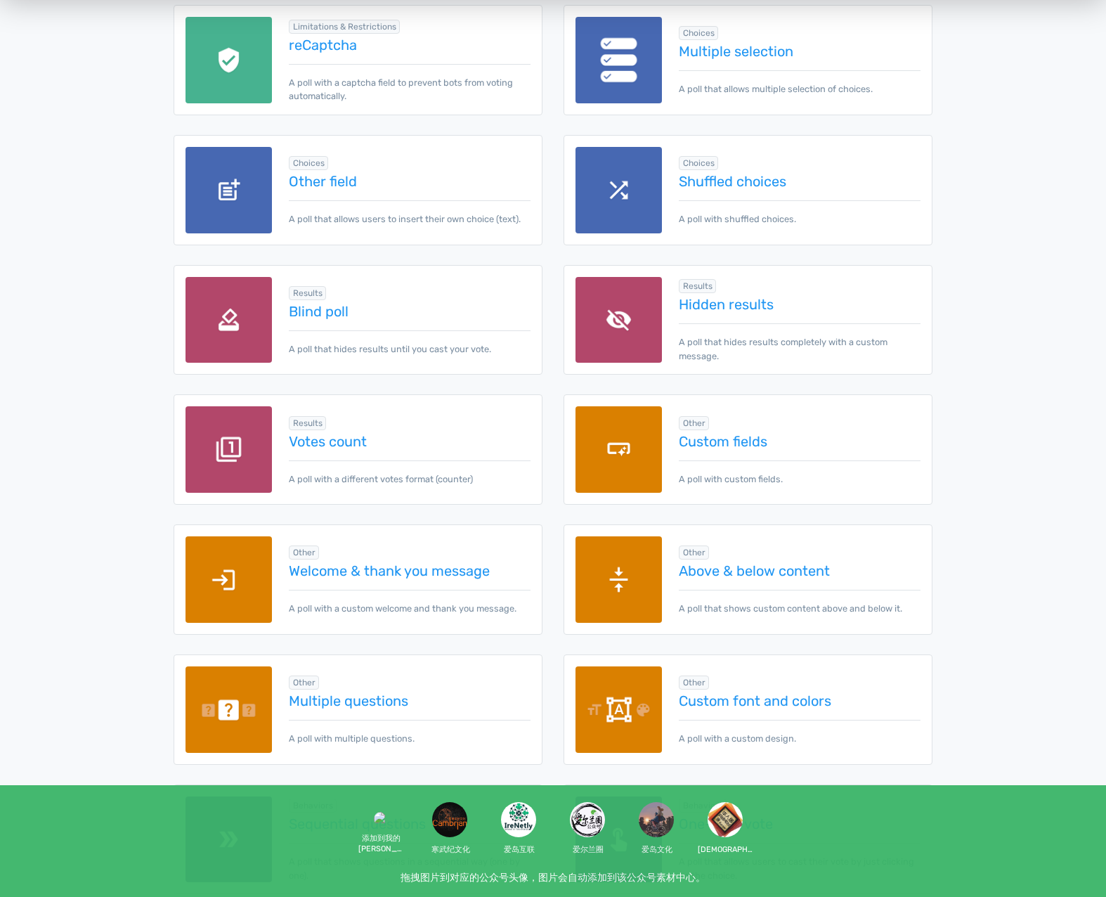
scroll to position [1476, 0]
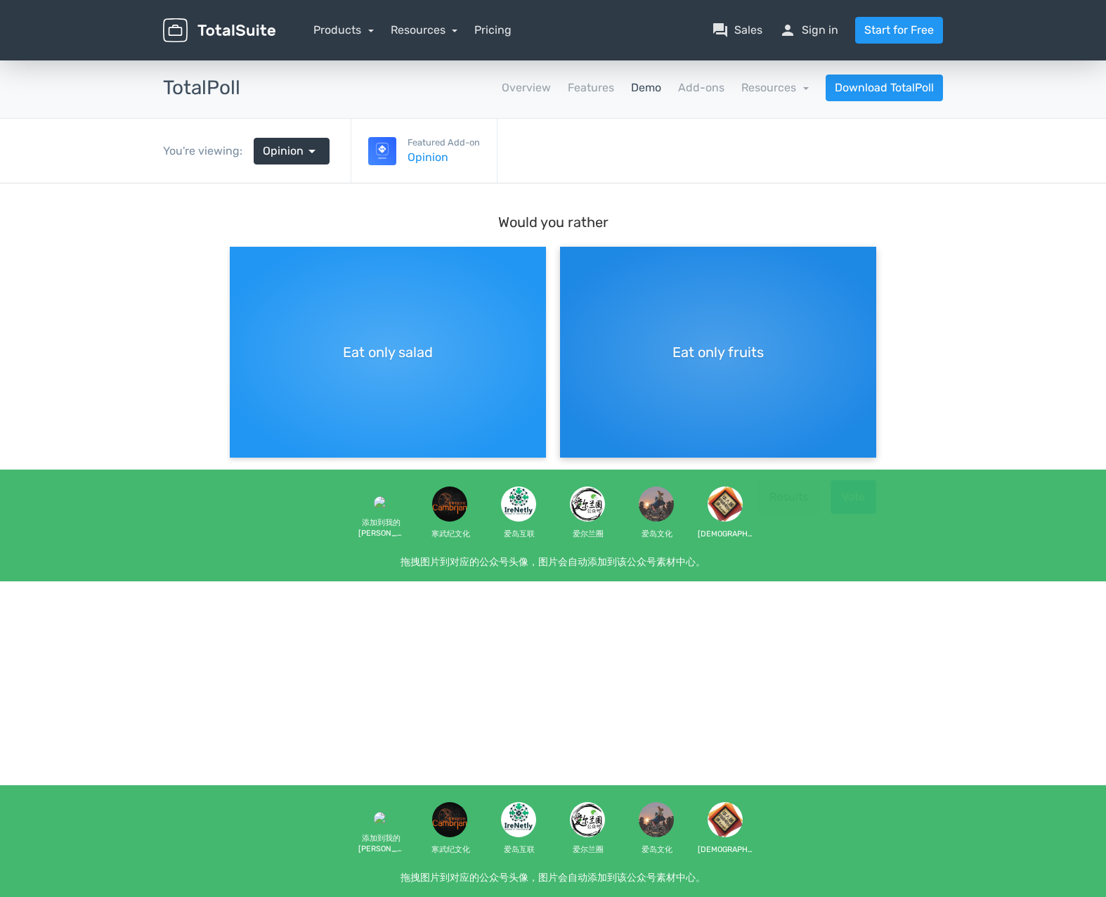
click at [791, 346] on div "Eat only fruits" at bounding box center [718, 352] width 316 height 211
click at [569, 263] on input "Eat only fruits" at bounding box center [564, 258] width 9 height 9
radio input "true"
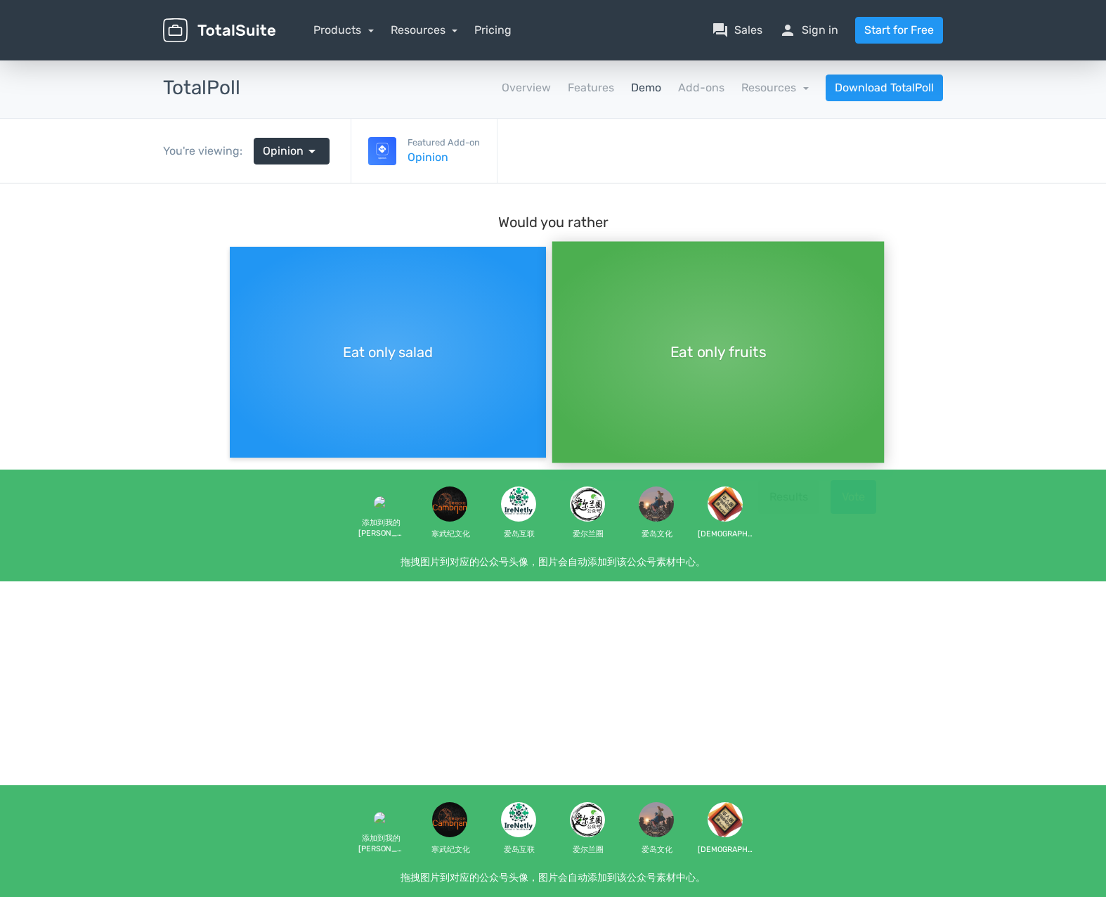
scroll to position [12, 0]
click at [885, 523] on main "Would you rather Eat only salad Eat only fruits Results Vote" at bounding box center [553, 368] width 675 height 370
click at [867, 500] on button "Vote" at bounding box center [854, 497] width 46 height 34
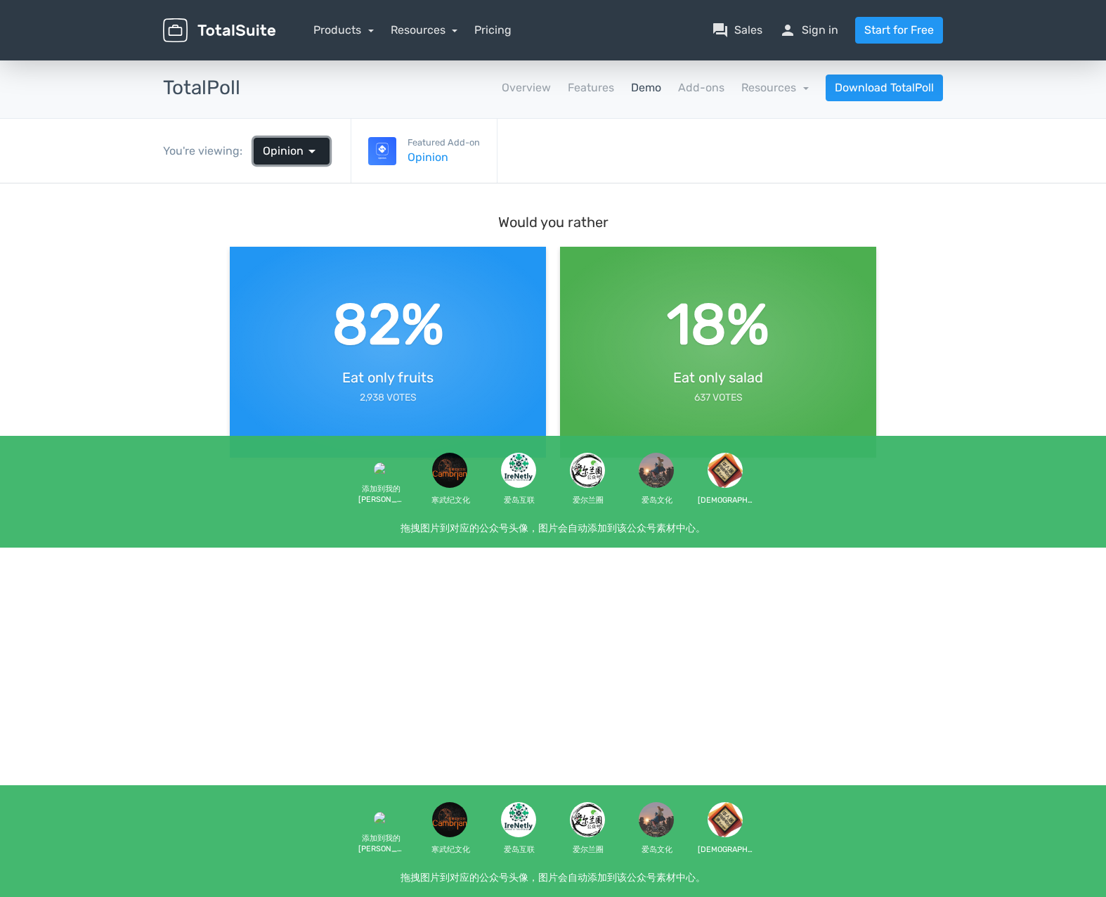
click at [292, 155] on span "Opinion" at bounding box center [283, 151] width 41 height 17
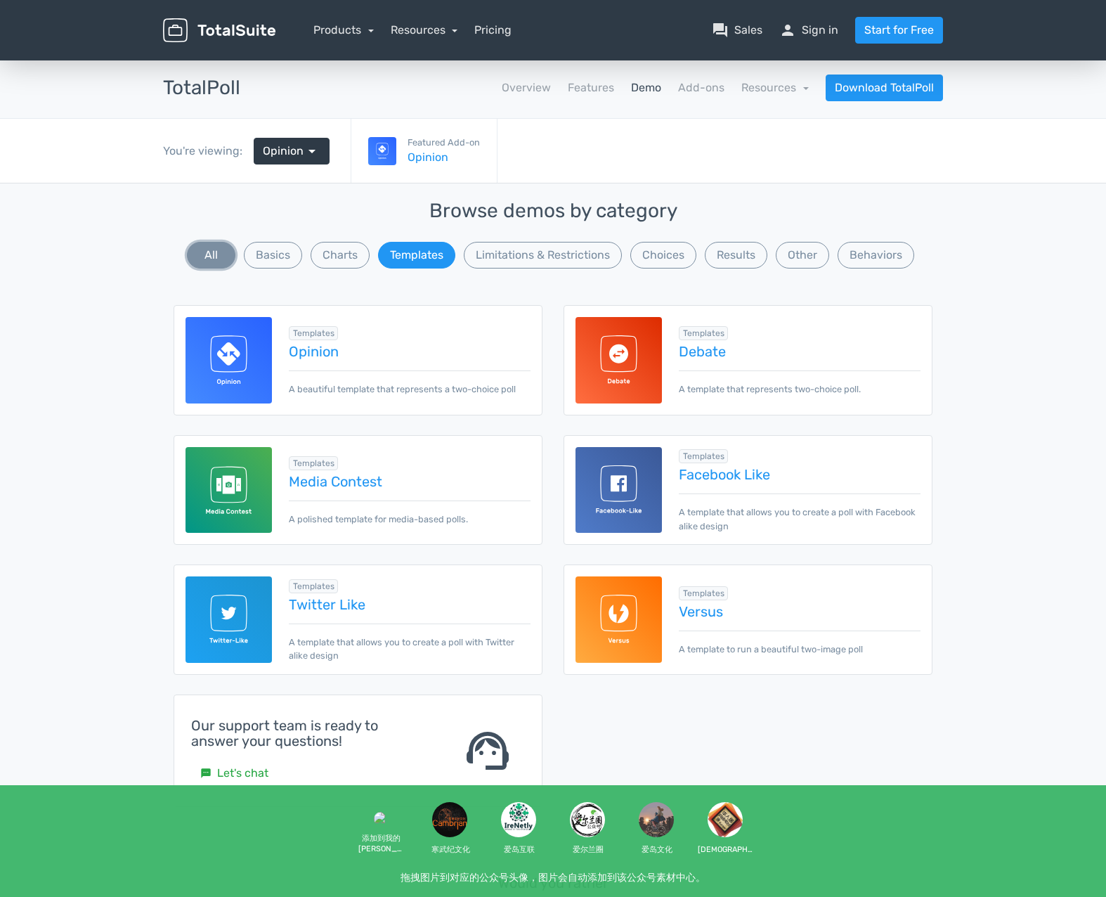
click at [218, 251] on button "All" at bounding box center [211, 255] width 48 height 27
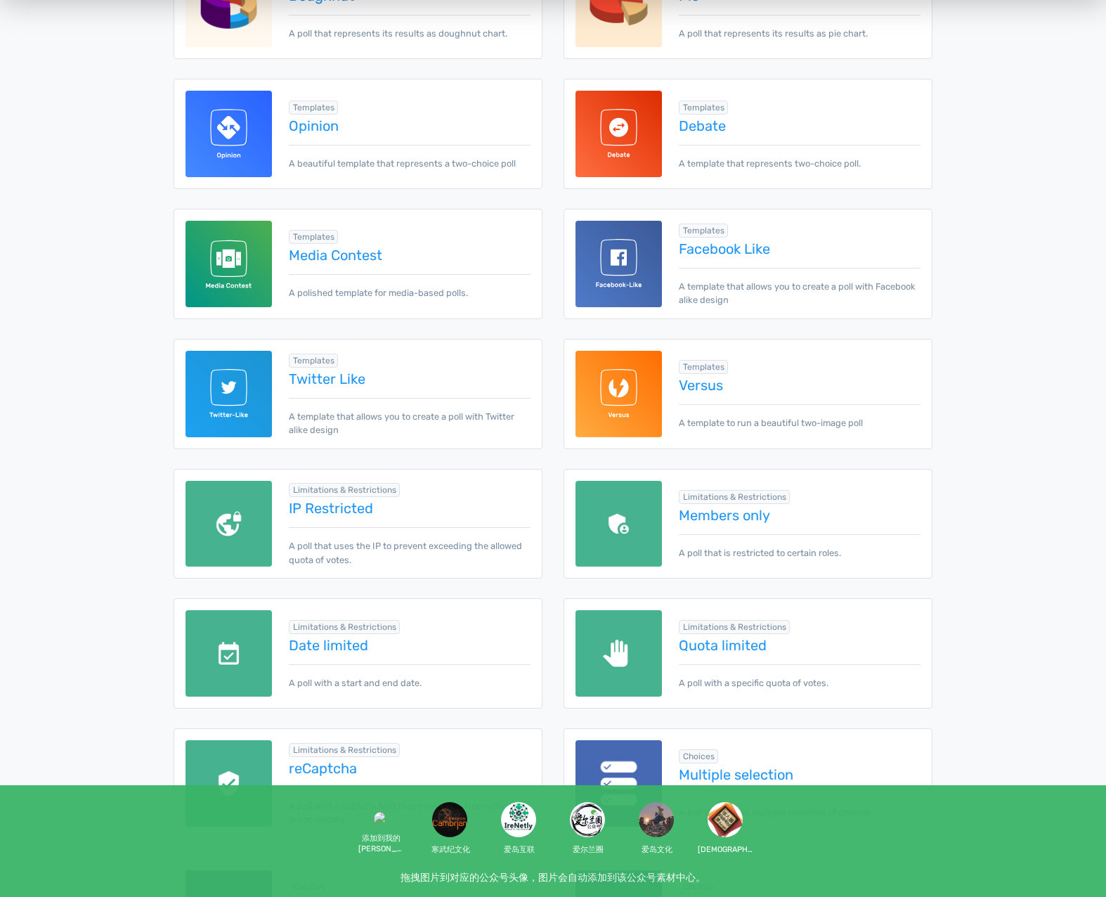
scroll to position [0, 0]
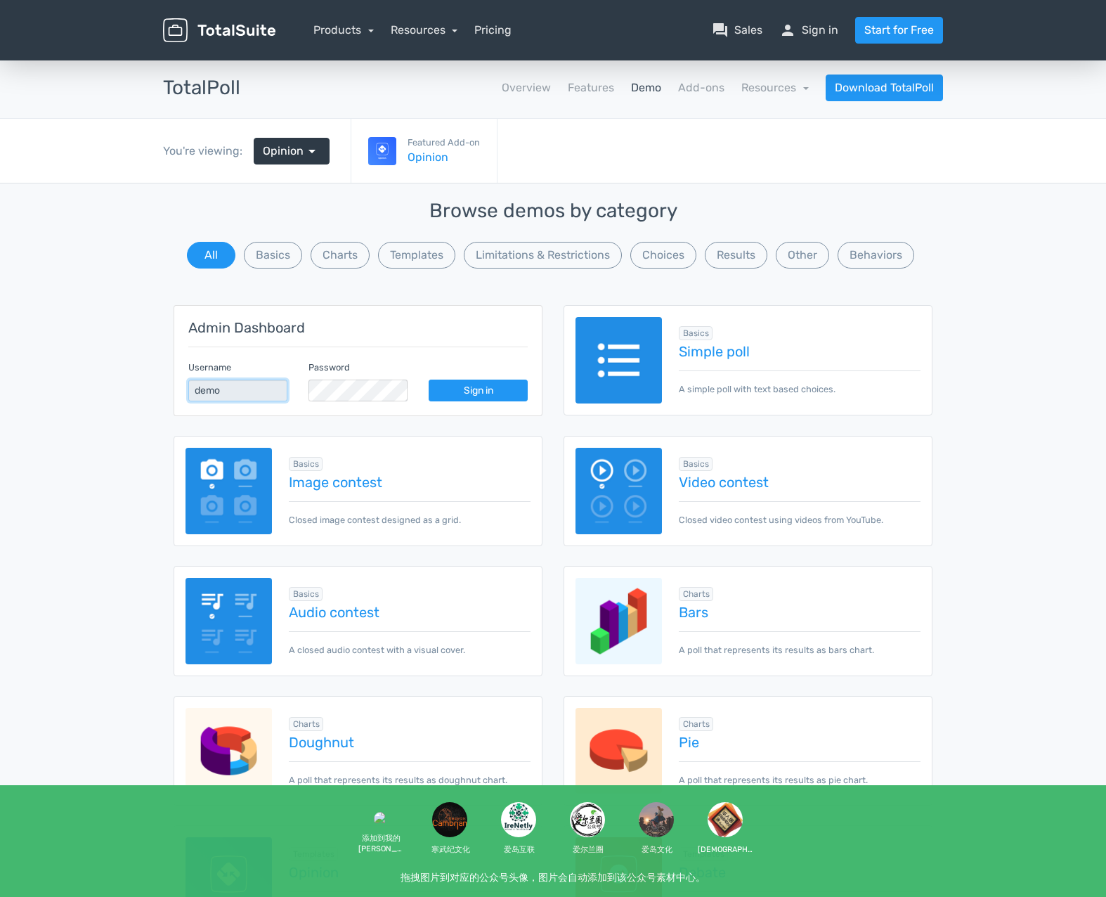
click at [240, 398] on input "demo" at bounding box center [237, 390] width 99 height 22
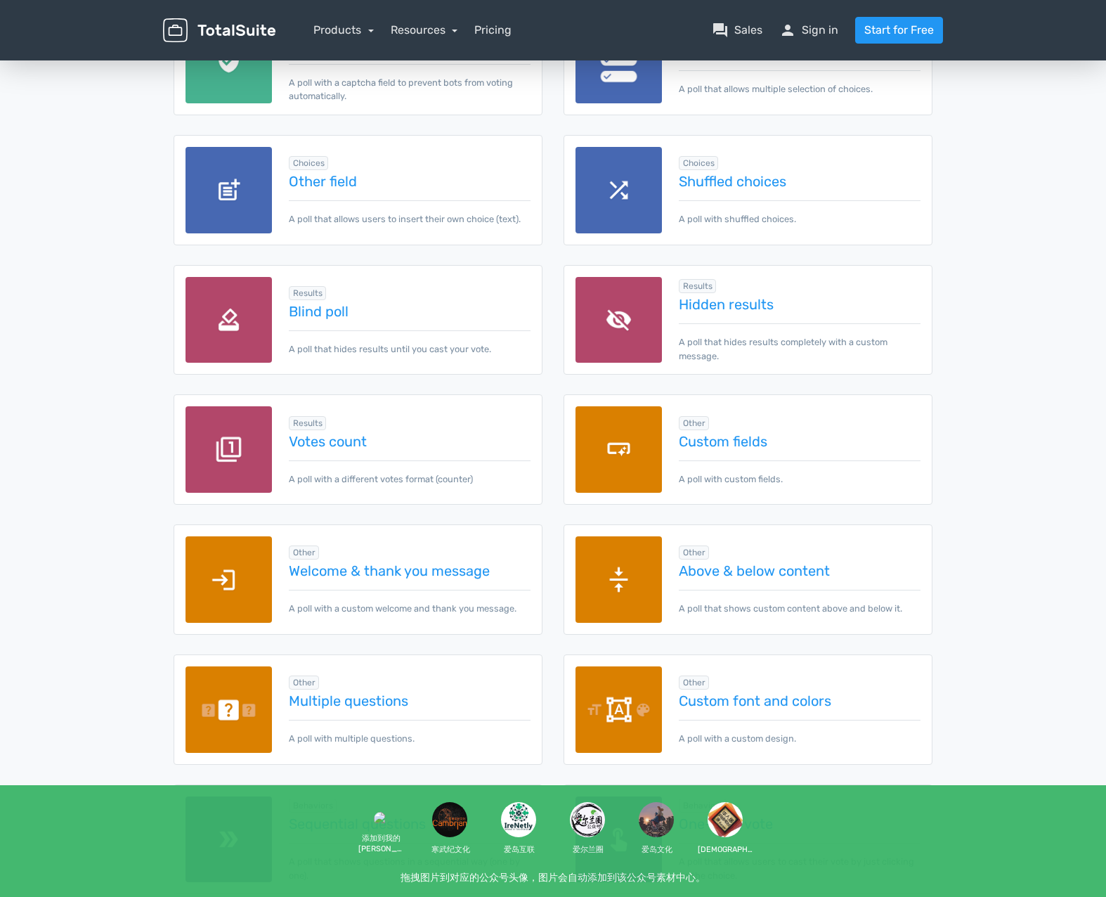
scroll to position [1609, 0]
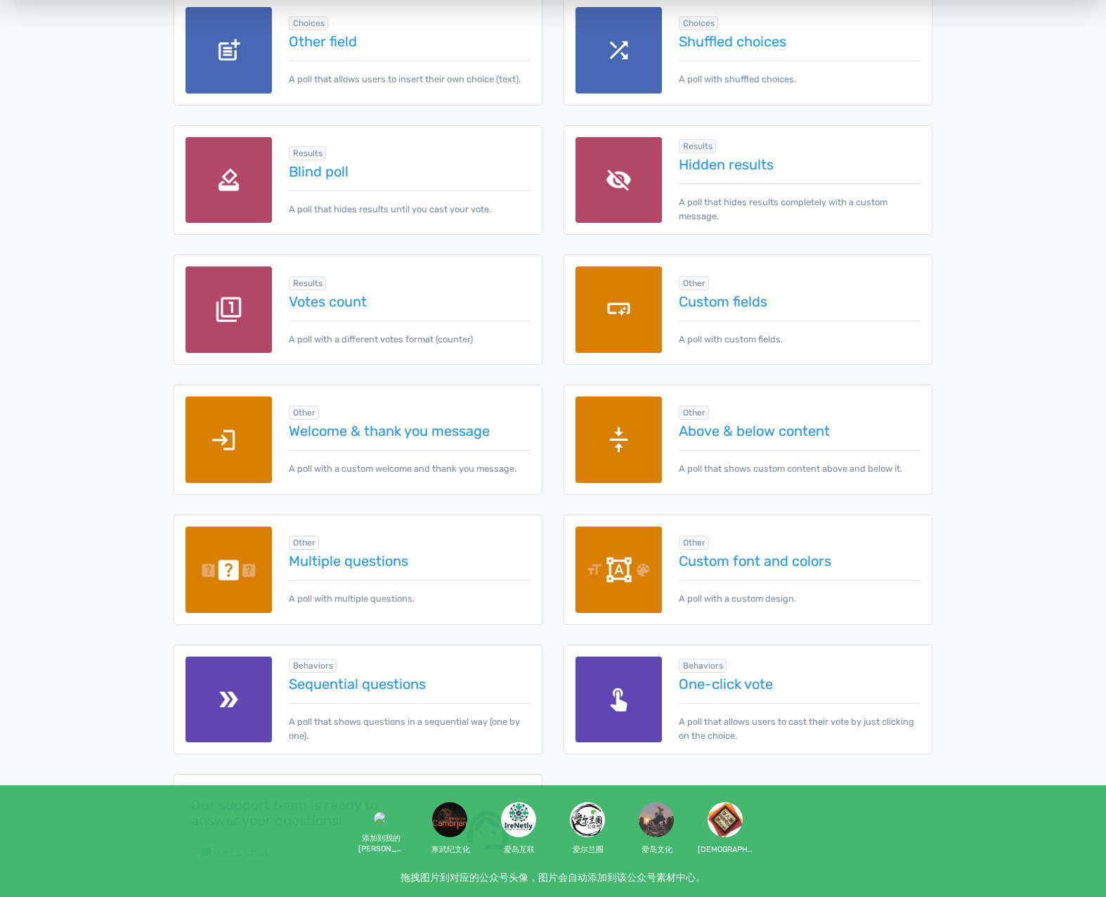
click at [318, 550] on div "Other Multiple questions A poll with multiple questions." at bounding box center [401, 569] width 259 height 72
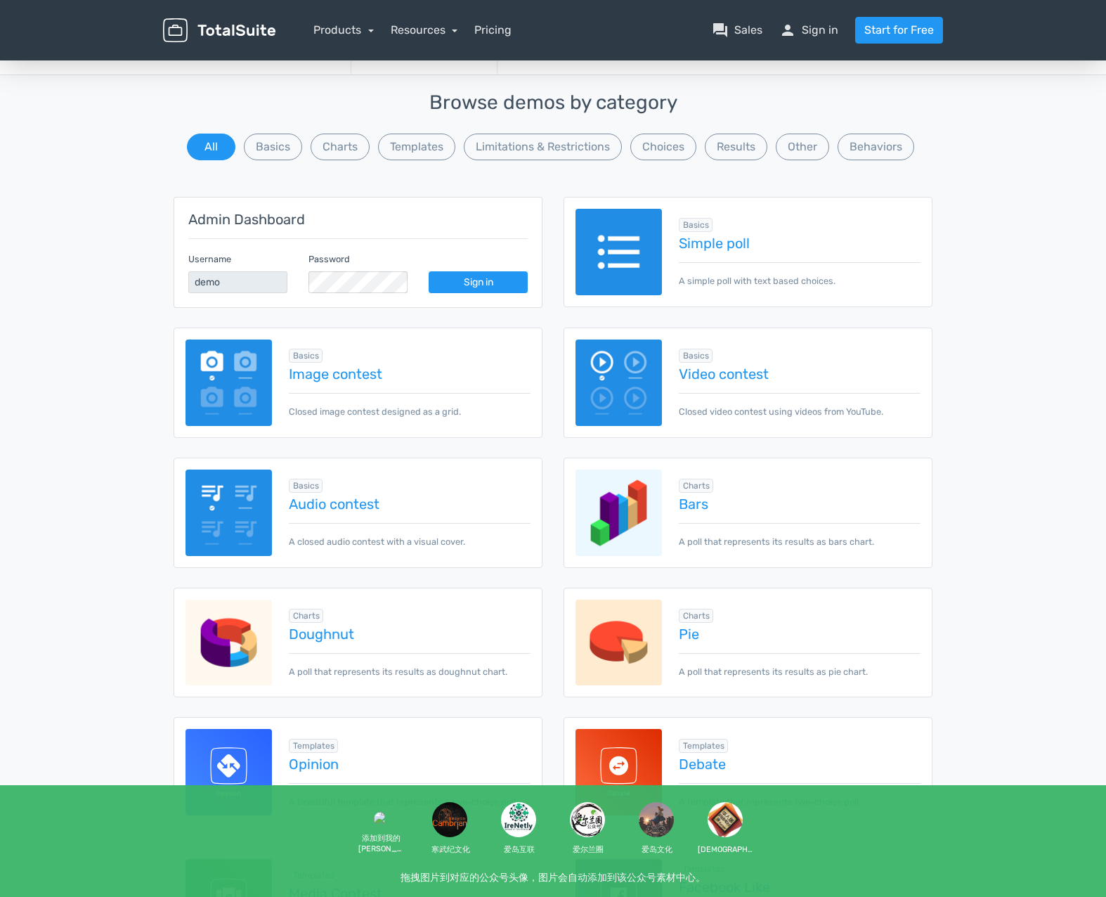
scroll to position [0, 0]
